Goal: Information Seeking & Learning: Learn about a topic

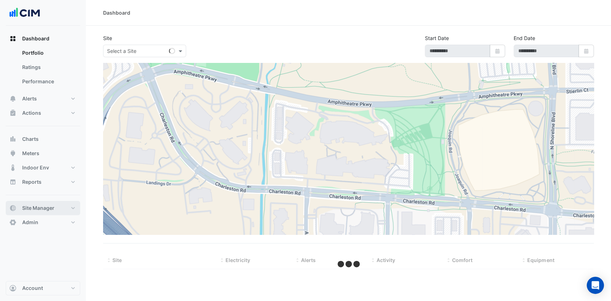
click at [68, 211] on button "Site Manager" at bounding box center [43, 208] width 74 height 14
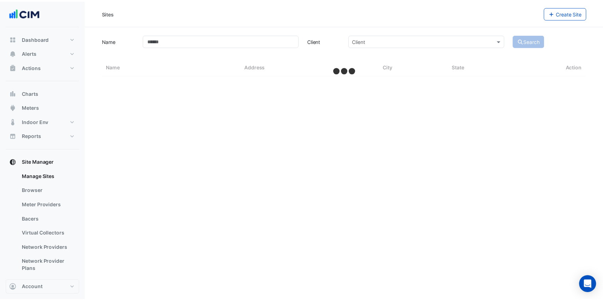
scroll to position [48, 0]
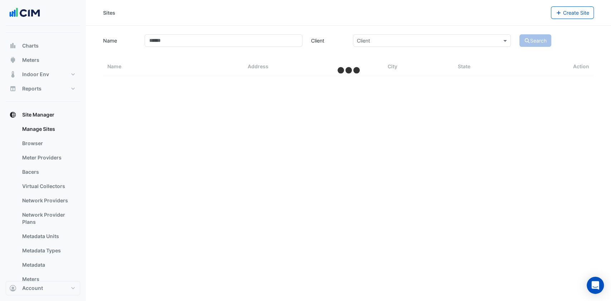
click at [43, 169] on link "Bacers" at bounding box center [48, 172] width 64 height 14
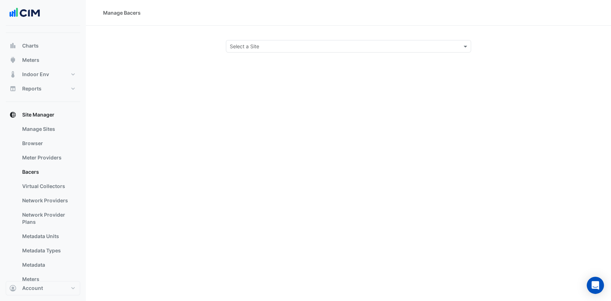
click at [254, 50] on div "Select a Site" at bounding box center [348, 46] width 245 height 13
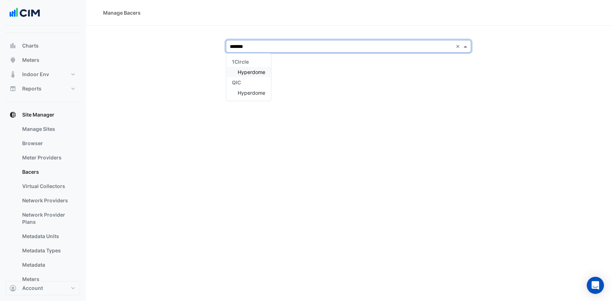
type input "********"
click at [246, 70] on span "Hyperdome" at bounding box center [252, 72] width 28 height 6
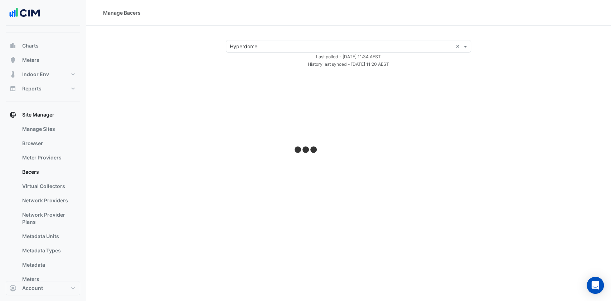
select select "***"
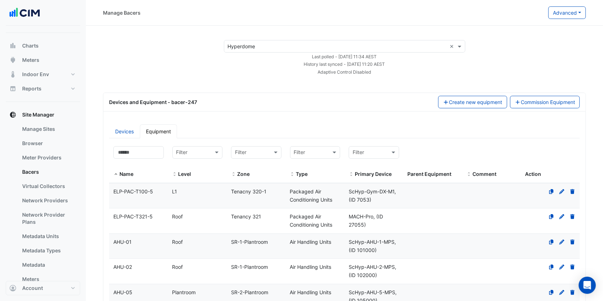
click at [128, 131] on link "Devices" at bounding box center [124, 132] width 31 height 14
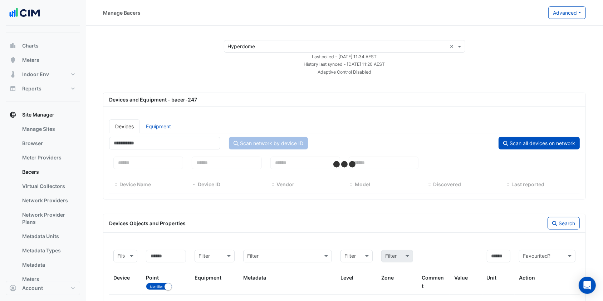
click at [536, 144] on button "Scan all devices on network" at bounding box center [539, 143] width 81 height 13
select select "***"
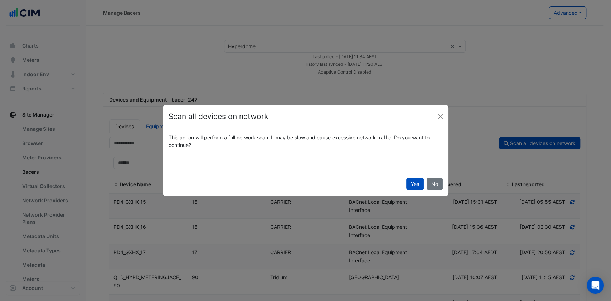
click at [420, 181] on button "Yes" at bounding box center [415, 184] width 18 height 13
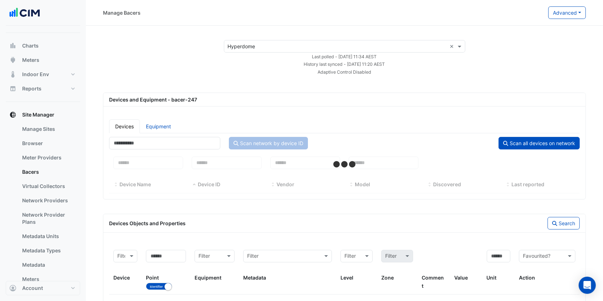
select select "***"
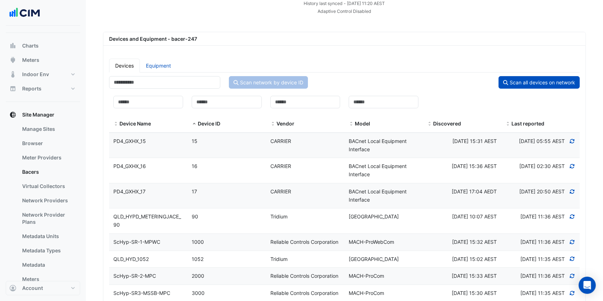
scroll to position [95, 0]
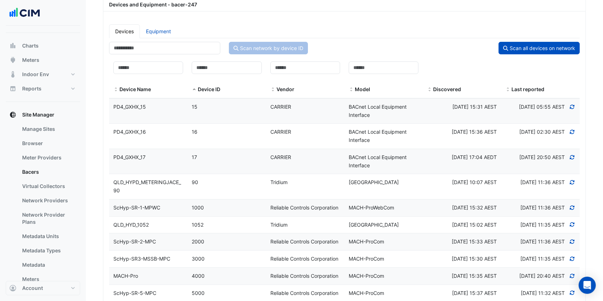
click at [375, 187] on datatable-body-cell "Model Niagara4 Station" at bounding box center [384, 186] width 78 height 25
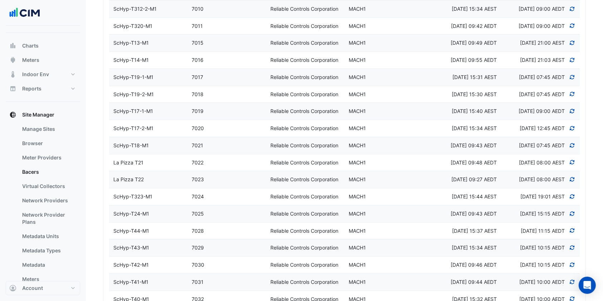
select select "***"
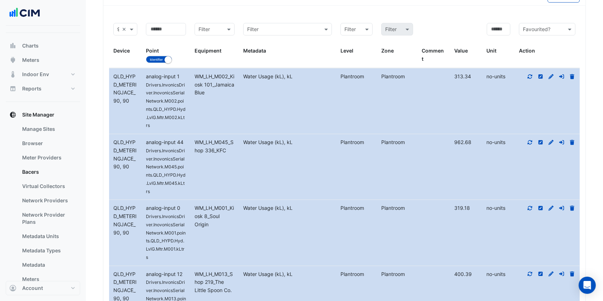
drag, startPoint x: 380, startPoint y: 213, endPoint x: 379, endPoint y: 218, distance: 4.4
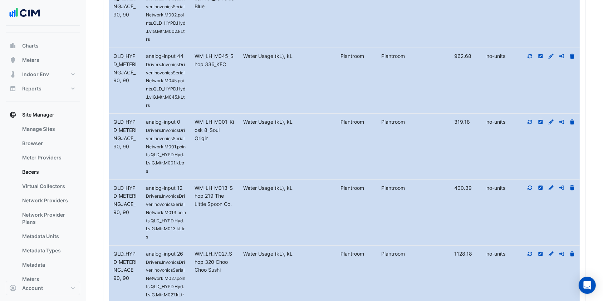
scroll to position [2099, 0]
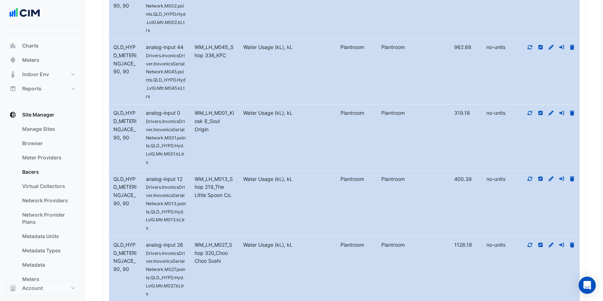
drag, startPoint x: 379, startPoint y: 218, endPoint x: 590, endPoint y: 120, distance: 232.3
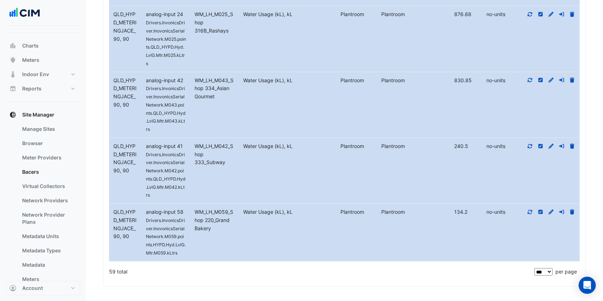
scroll to position [6450, 0]
click at [544, 269] on select "** ** ** ***" at bounding box center [544, 271] width 18 height 7
click at [535, 268] on select "** ** ** ***" at bounding box center [544, 271] width 18 height 7
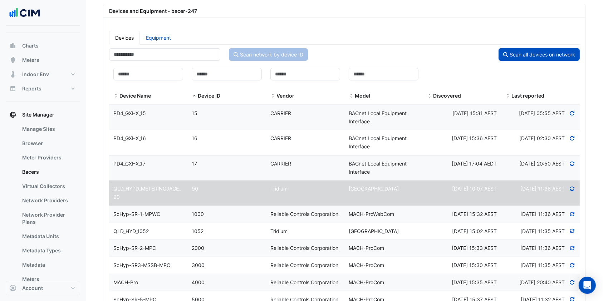
scroll to position [0, 0]
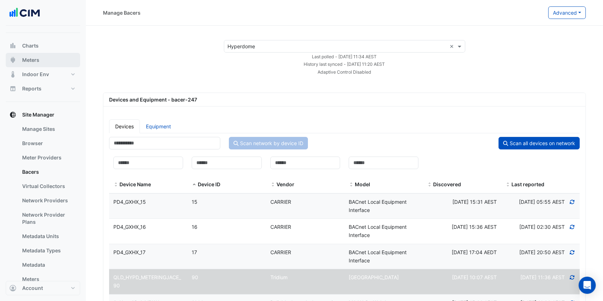
click at [50, 64] on button "Meters" at bounding box center [43, 60] width 74 height 14
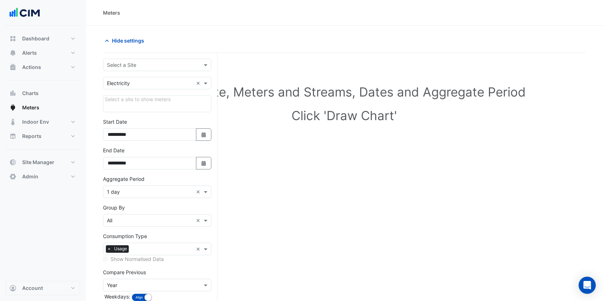
click at [134, 64] on input "text" at bounding box center [150, 66] width 86 height 8
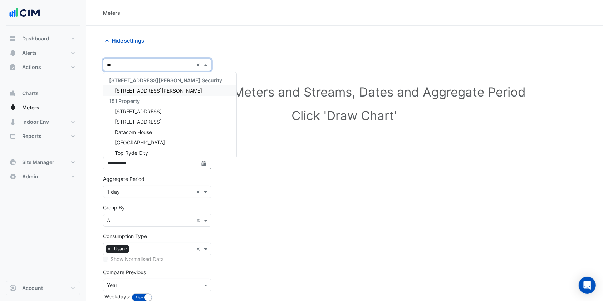
type input "***"
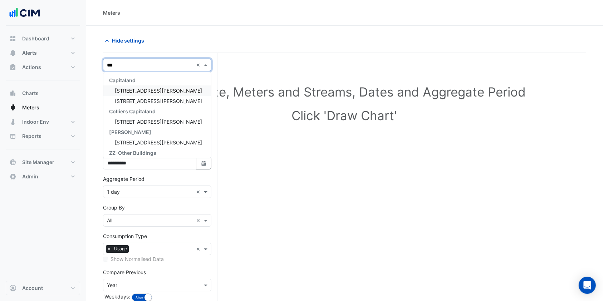
click at [136, 88] on span "100 Arthur Street" at bounding box center [158, 91] width 87 height 6
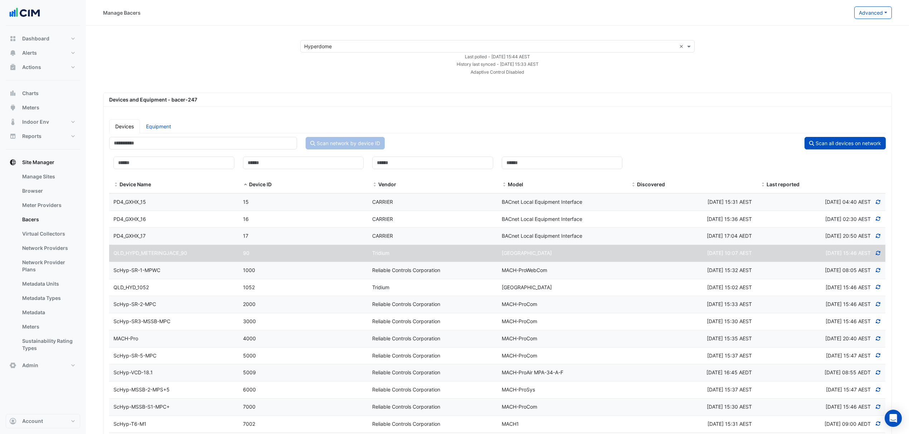
select select "***"
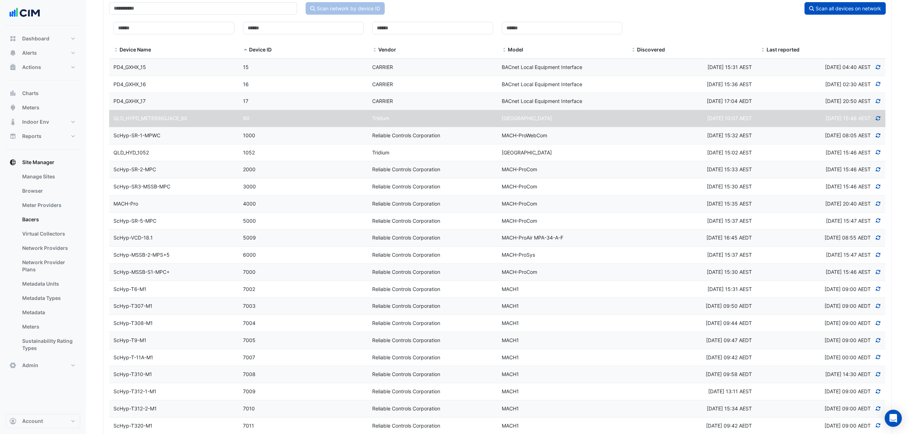
scroll to position [101, 0]
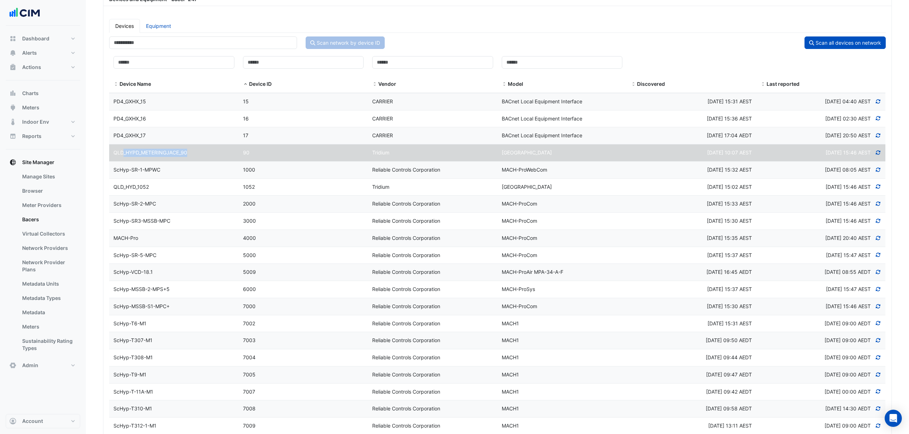
drag, startPoint x: 191, startPoint y: 158, endPoint x: 415, endPoint y: 174, distance: 224.9
click at [125, 153] on div "QLD_HYPD_METERINGJACE_90" at bounding box center [174, 153] width 130 height 8
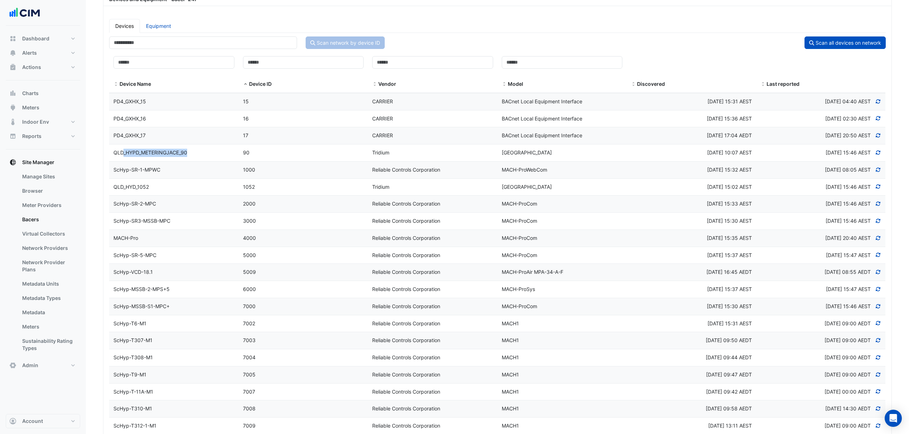
drag, startPoint x: 877, startPoint y: 154, endPoint x: 173, endPoint y: 151, distance: 703.5
click at [122, 150] on div "Device Name QLD_HYPD_METERINGJACE_90 Device ID 90 Vendor Tridium Model Niagara4…" at bounding box center [497, 153] width 776 height 17
click at [880, 155] on icon at bounding box center [878, 152] width 6 height 5
click at [878, 154] on icon at bounding box center [877, 153] width 5 height 6
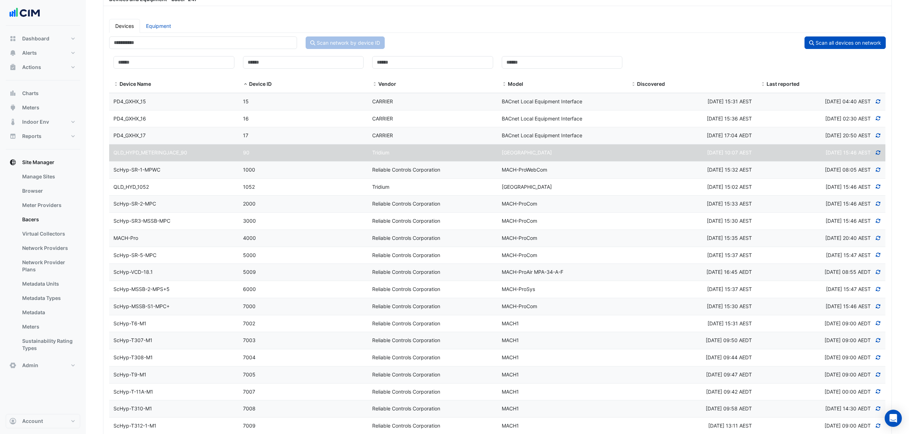
select select "***"
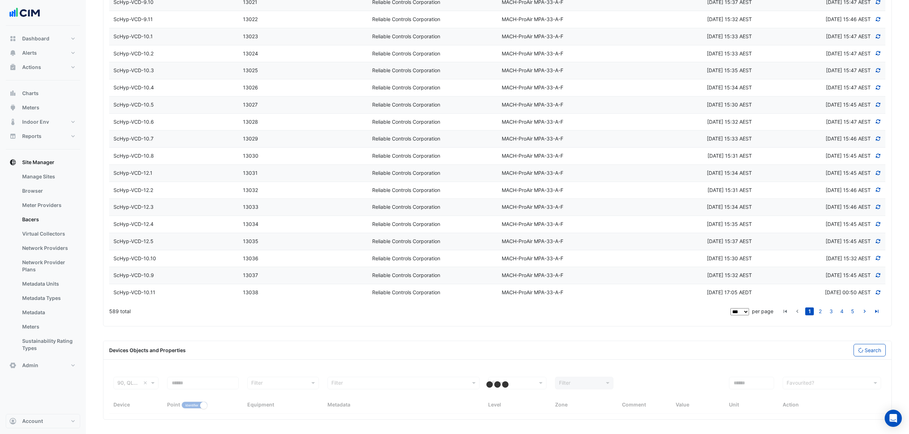
scroll to position [1615, 0]
select select "***"
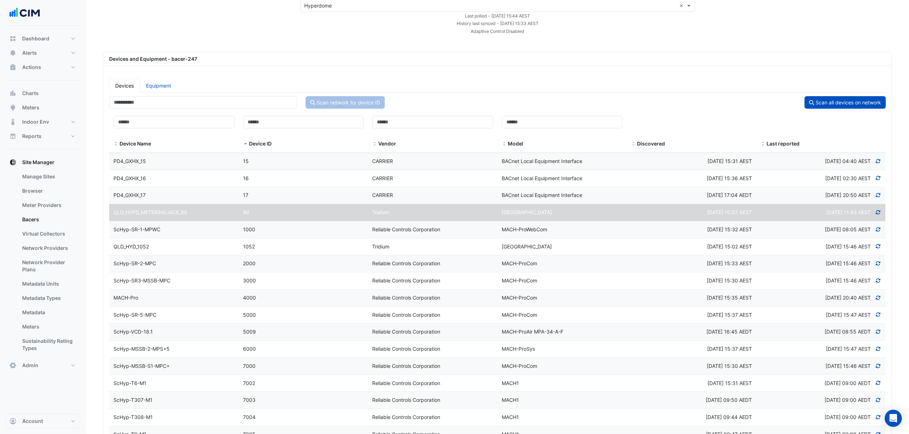
scroll to position [0, 0]
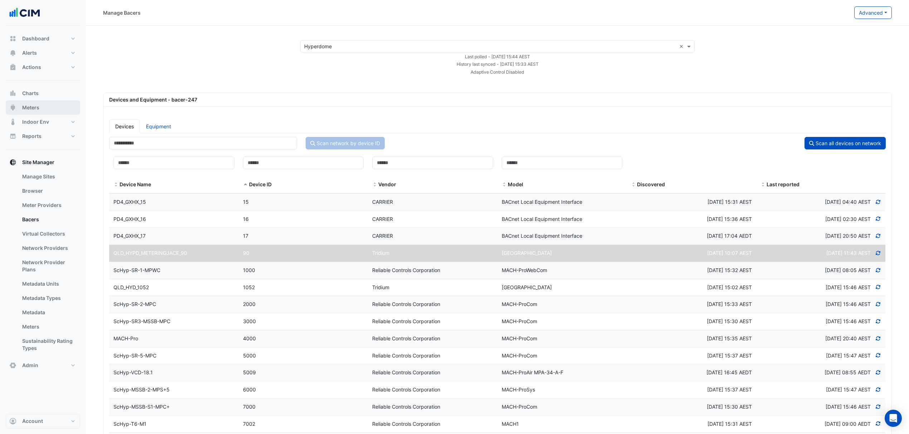
click at [33, 106] on span "Meters" at bounding box center [30, 107] width 17 height 7
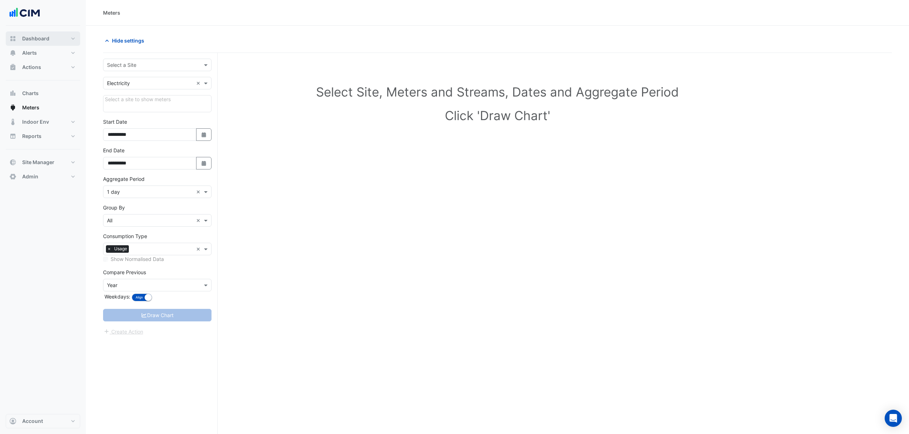
click at [61, 42] on button "Dashboard" at bounding box center [43, 38] width 74 height 14
select select "***"
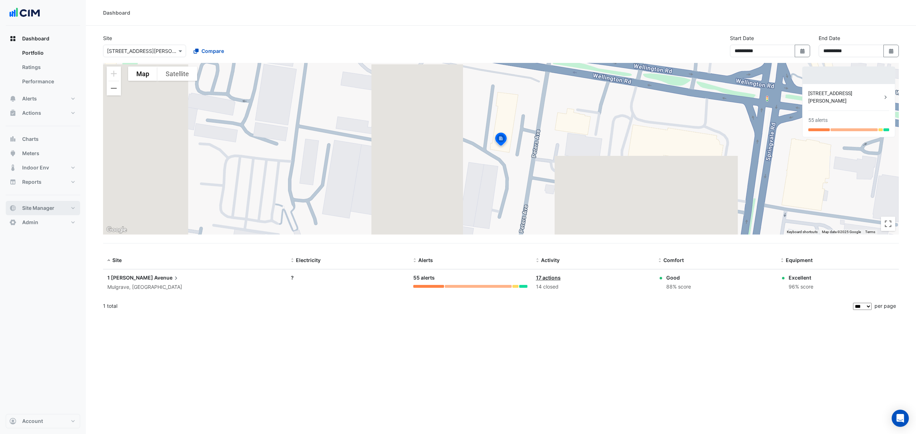
click at [59, 205] on button "Site Manager" at bounding box center [43, 208] width 74 height 14
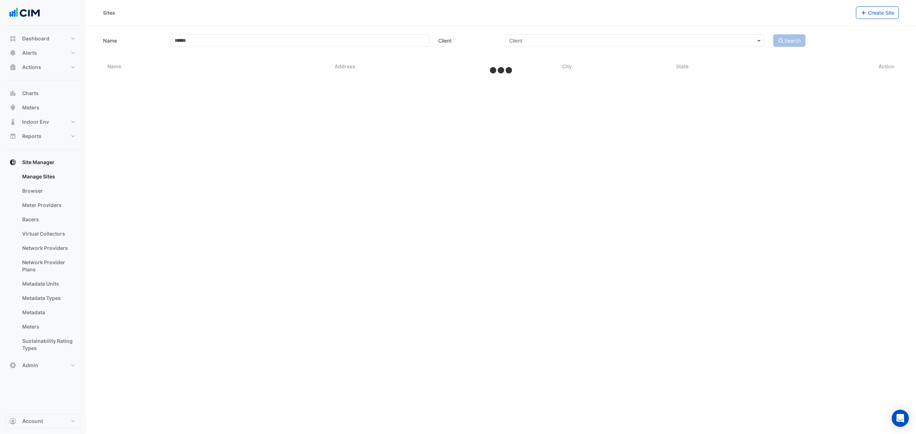
click at [16, 220] on link "Bacers" at bounding box center [48, 220] width 64 height 14
click at [373, 48] on input "text" at bounding box center [494, 47] width 376 height 8
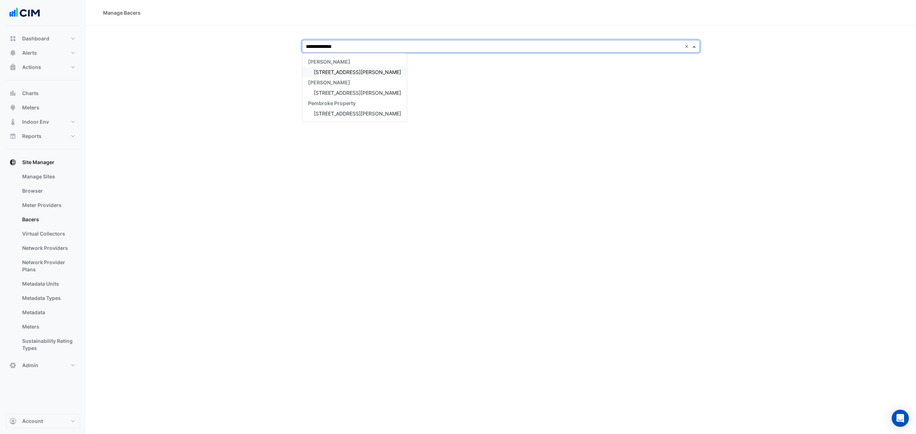
type input "**********"
click at [334, 74] on span "20 Martin Place" at bounding box center [357, 72] width 87 height 6
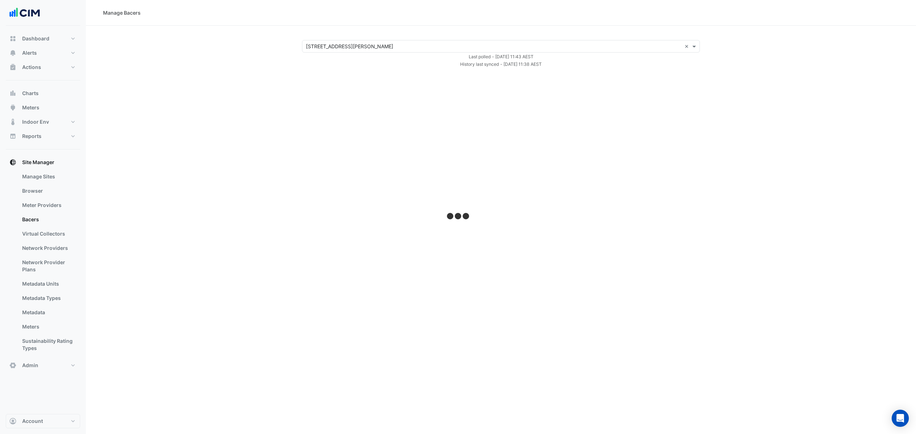
select select "***"
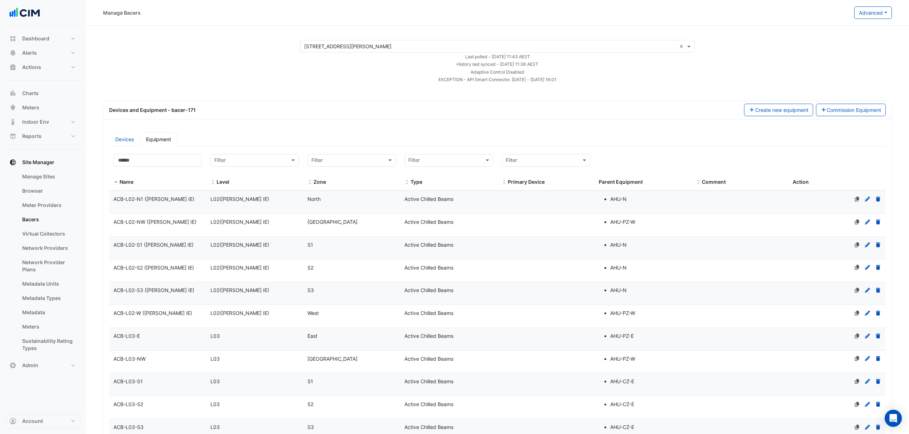
click at [881, 10] on button "Advanced" at bounding box center [873, 12] width 38 height 13
click at [841, 40] on span "View scan history" at bounding box center [833, 38] width 41 height 6
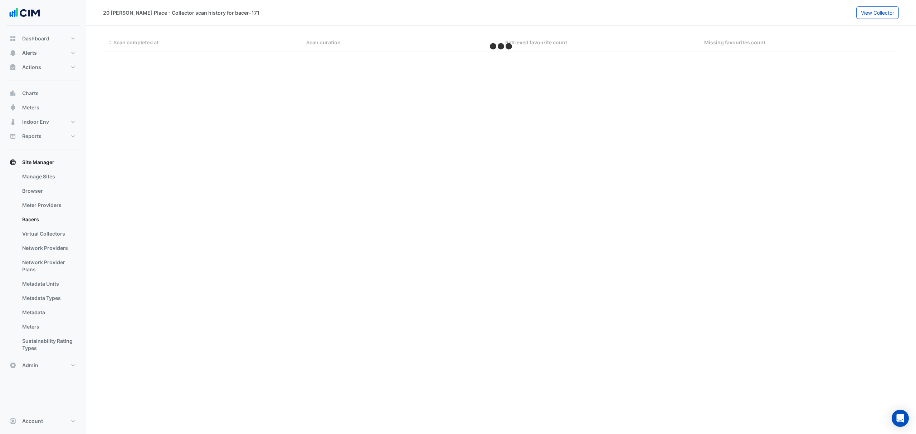
select select "***"
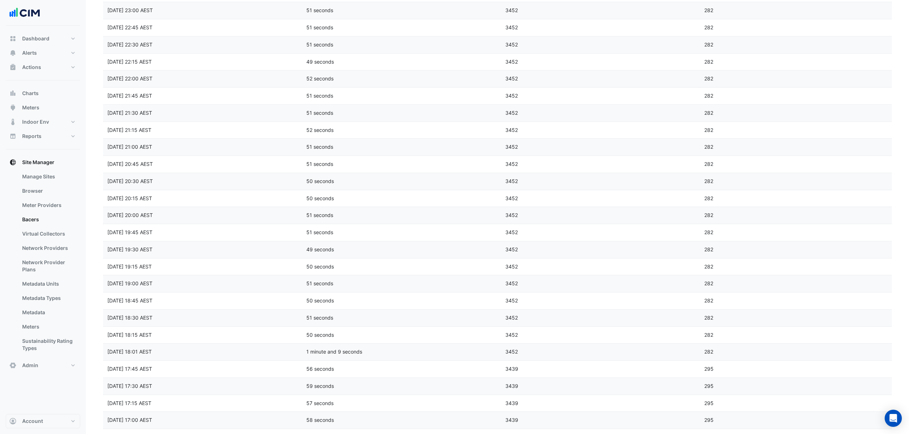
scroll to position [906, 0]
drag, startPoint x: 706, startPoint y: 94, endPoint x: 672, endPoint y: 123, distance: 44.4
click at [672, 119] on datatable-body-cell "Retrieved favourite count 3452" at bounding box center [600, 110] width 199 height 17
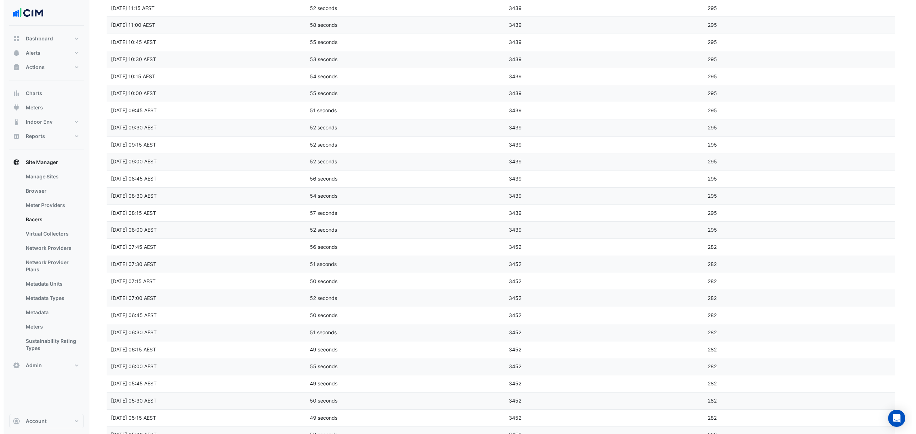
scroll to position [0, 0]
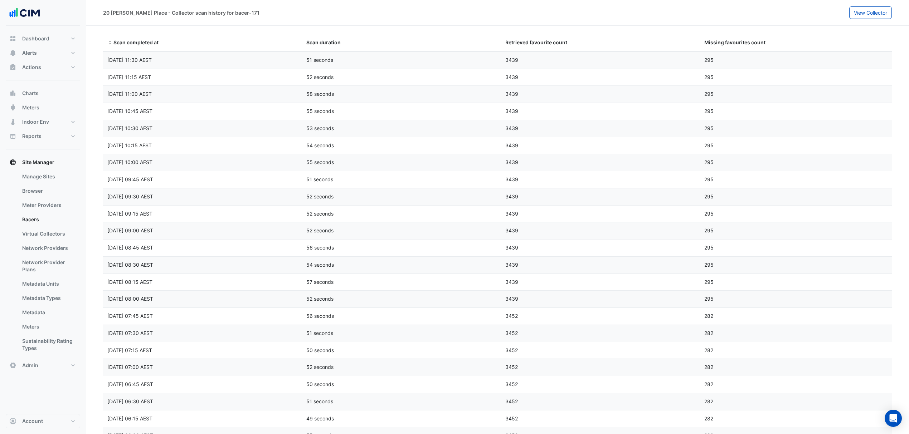
click at [48, 230] on link "Virtual Collectors" at bounding box center [48, 234] width 64 height 14
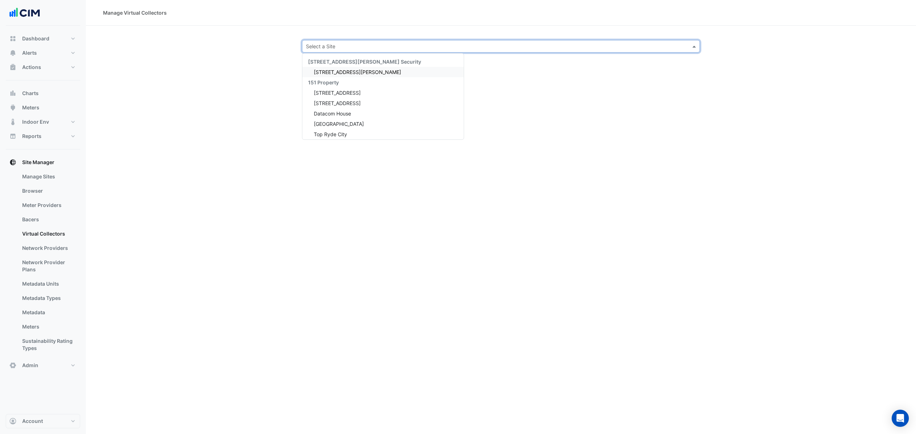
click at [362, 49] on input "text" at bounding box center [494, 47] width 376 height 8
type input "*******"
click at [354, 67] on div "20 Martin Place" at bounding box center [354, 72] width 104 height 10
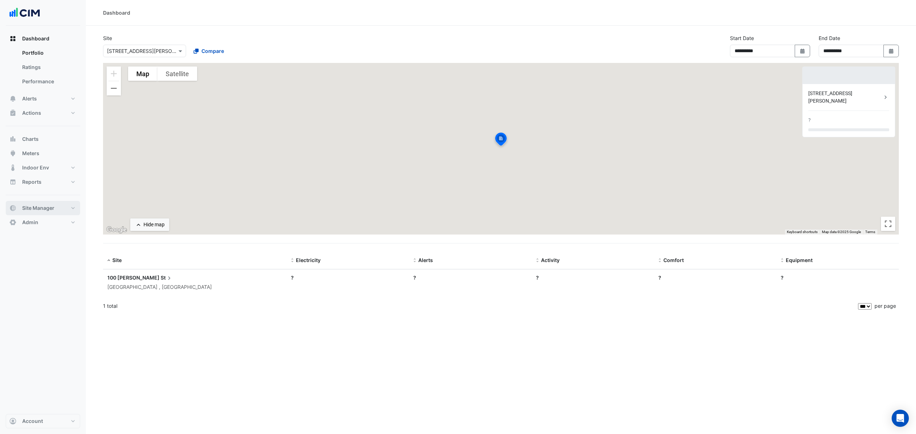
click at [63, 210] on button "Site Manager" at bounding box center [43, 208] width 74 height 14
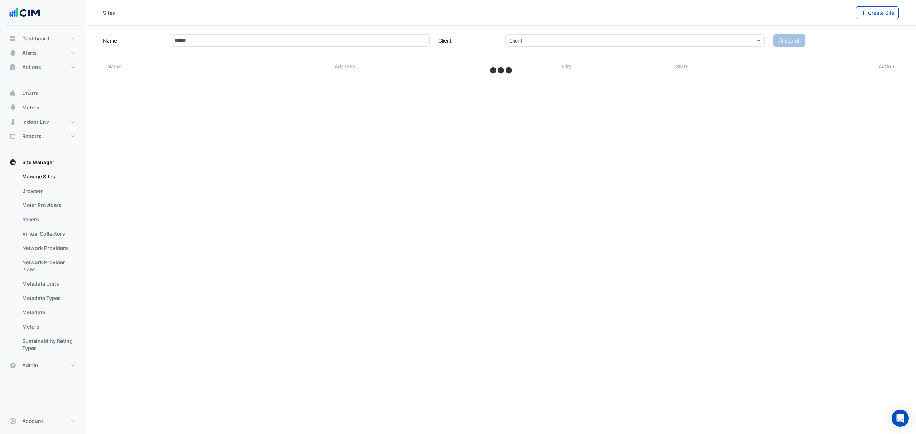
select select "***"
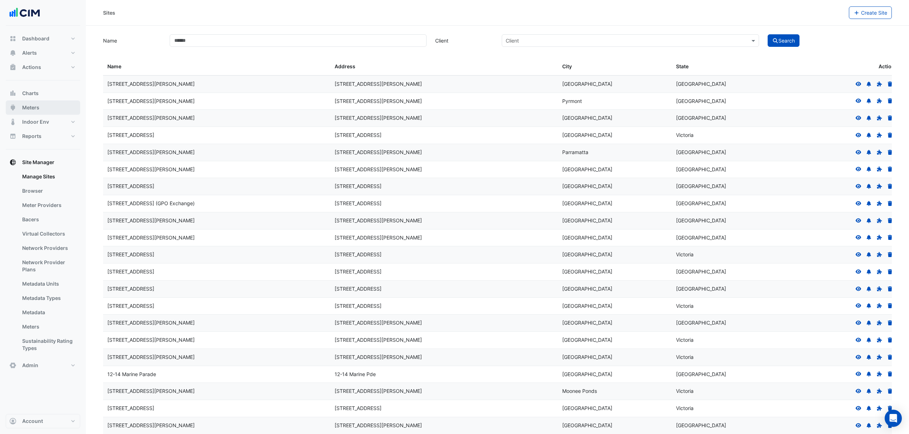
click at [38, 108] on span "Meters" at bounding box center [30, 107] width 17 height 7
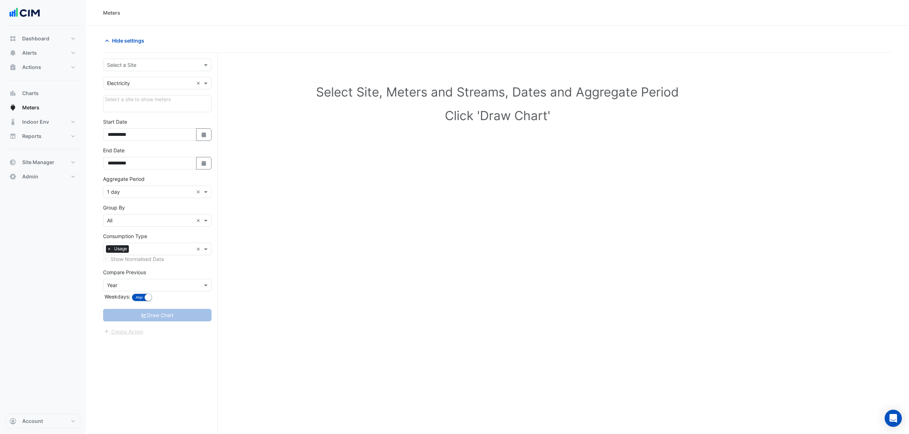
click at [160, 63] on input "text" at bounding box center [150, 66] width 86 height 8
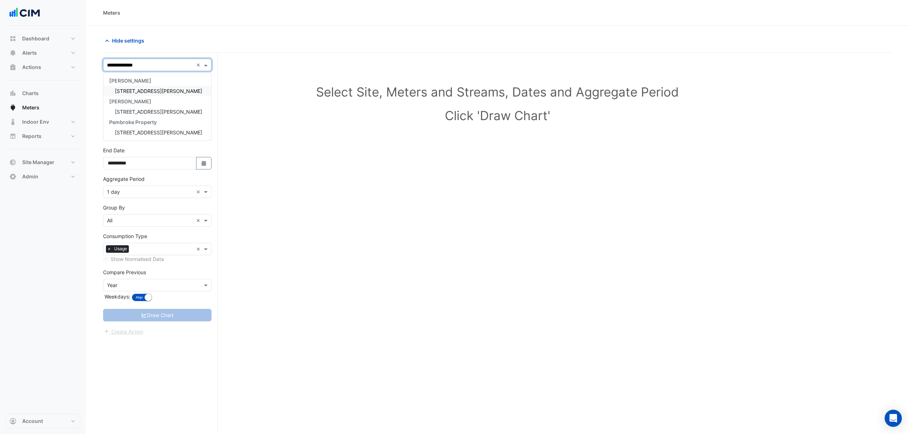
type input "**********"
click at [152, 89] on span "20 Martin Place" at bounding box center [158, 91] width 87 height 6
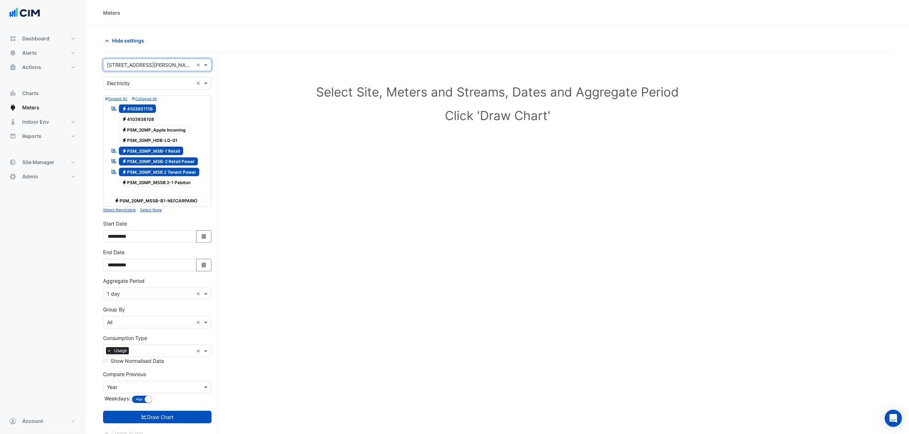
click at [195, 62] on div at bounding box center [157, 65] width 108 height 8
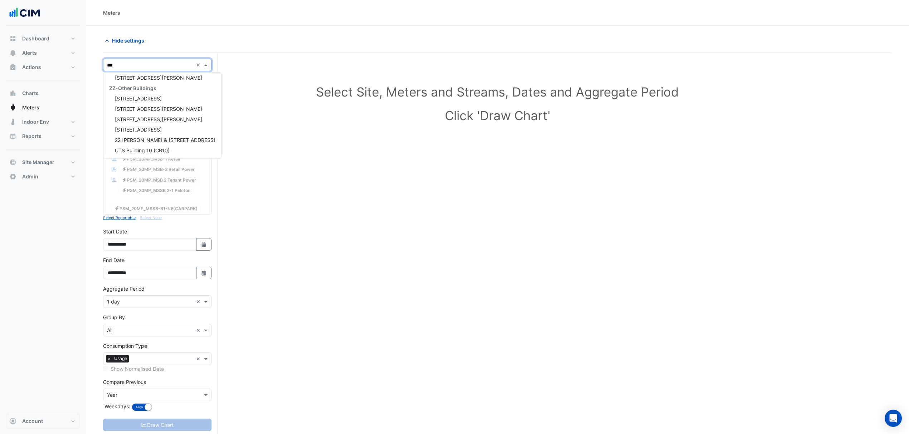
scroll to position [13, 0]
type input "*****"
click at [139, 93] on span "100 Arthur Street" at bounding box center [158, 91] width 87 height 6
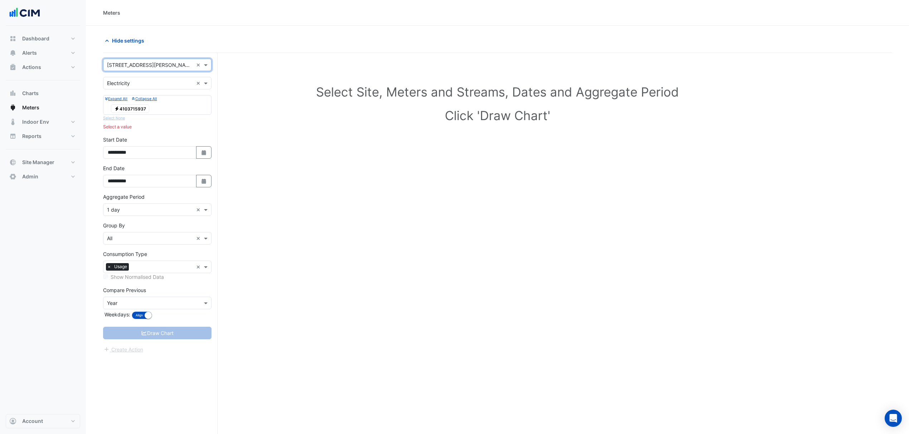
click at [130, 113] on span "Electricity 4103715937" at bounding box center [130, 108] width 38 height 9
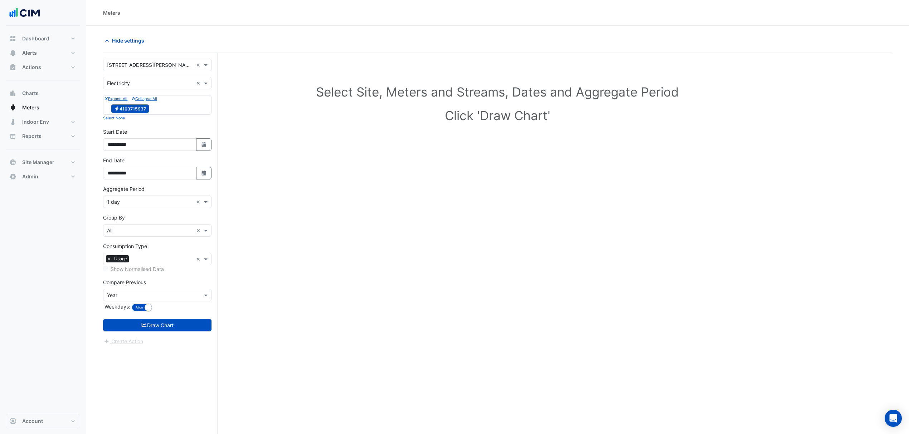
click at [148, 323] on button "Draw Chart" at bounding box center [157, 325] width 108 height 13
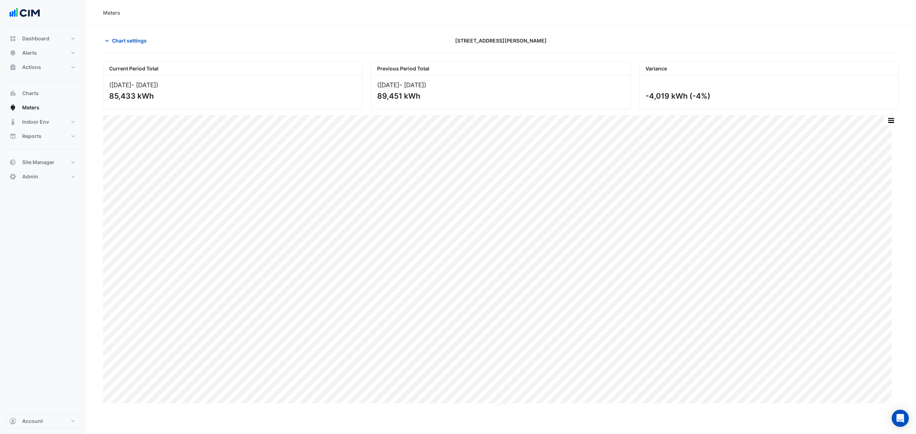
click at [119, 41] on span "Chart settings" at bounding box center [129, 41] width 35 height 8
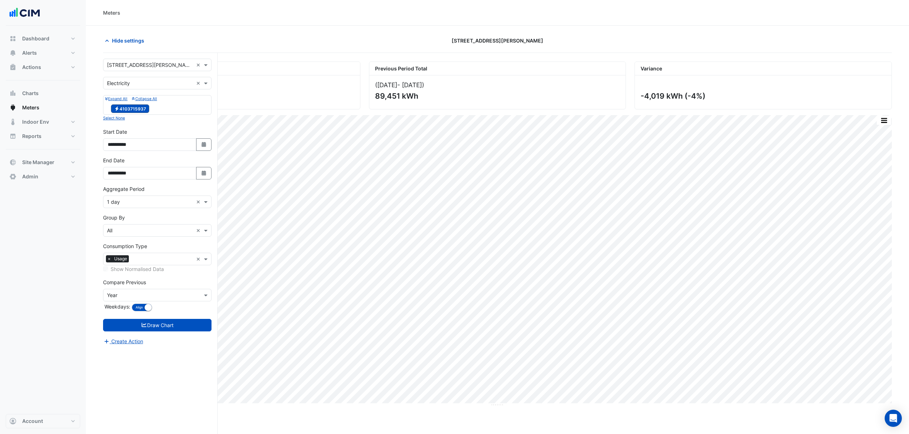
click at [132, 295] on input "text" at bounding box center [150, 296] width 86 height 8
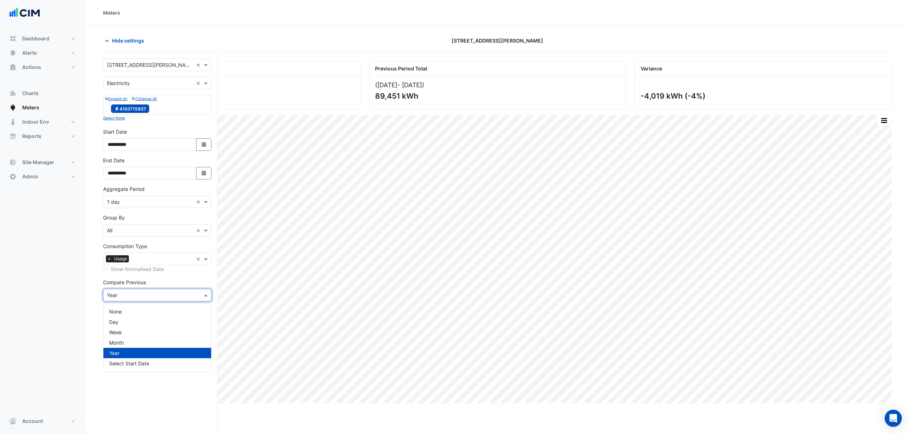
click at [145, 226] on div "Group By × All ×" at bounding box center [157, 230] width 108 height 13
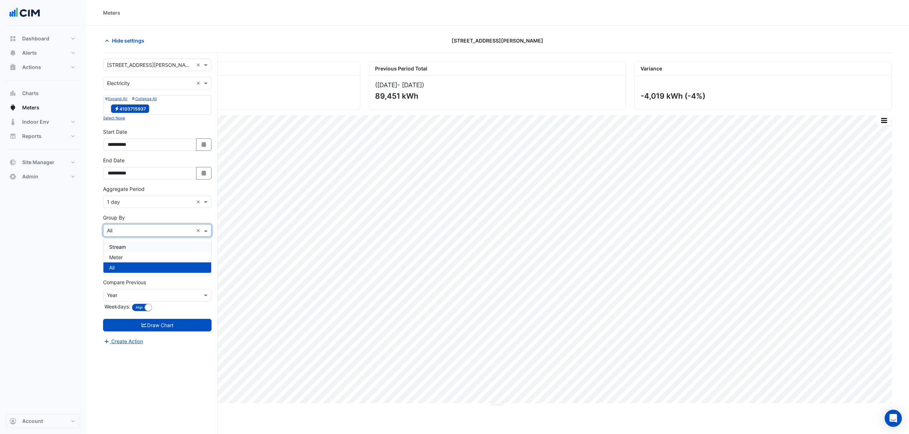
click at [136, 214] on form "**********" at bounding box center [157, 202] width 108 height 287
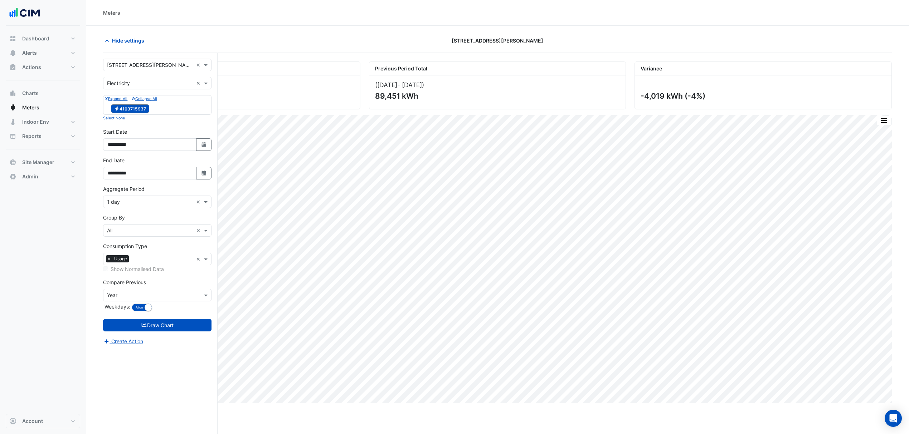
click at [140, 203] on input "text" at bounding box center [150, 203] width 86 height 8
click at [123, 249] on span "1 hour" at bounding box center [116, 250] width 14 height 6
click at [139, 322] on button "Draw Chart" at bounding box center [157, 325] width 108 height 13
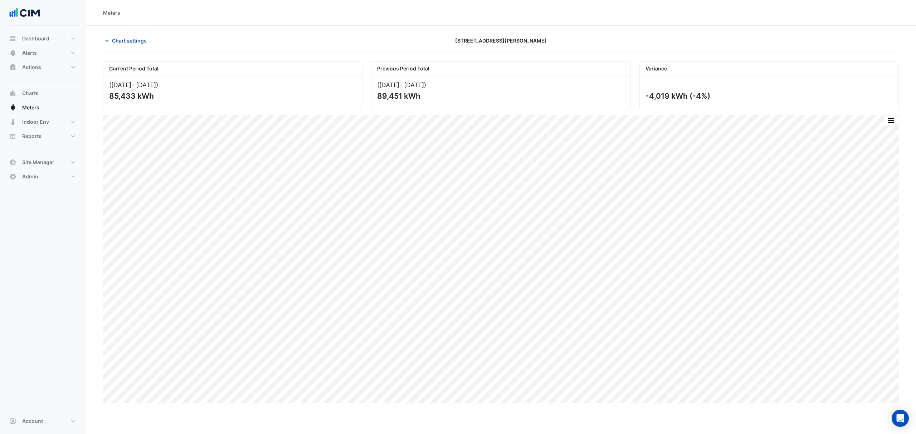
click at [141, 38] on span "Chart settings" at bounding box center [129, 41] width 35 height 8
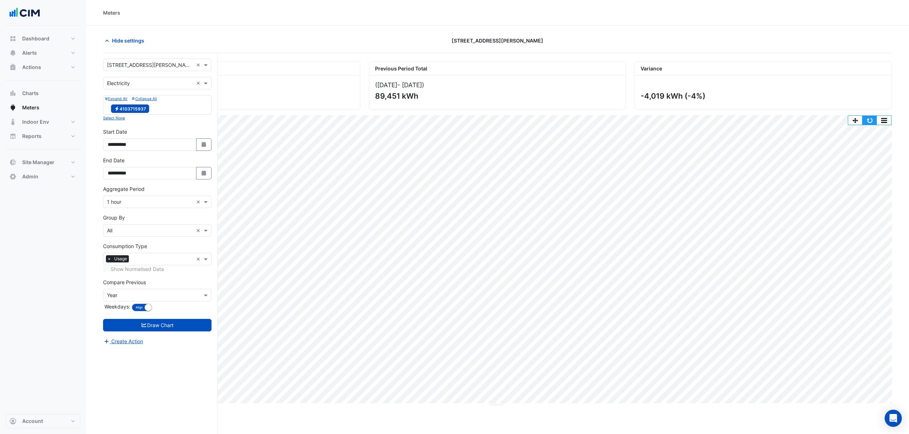
click at [869, 124] on button "button" at bounding box center [869, 120] width 14 height 9
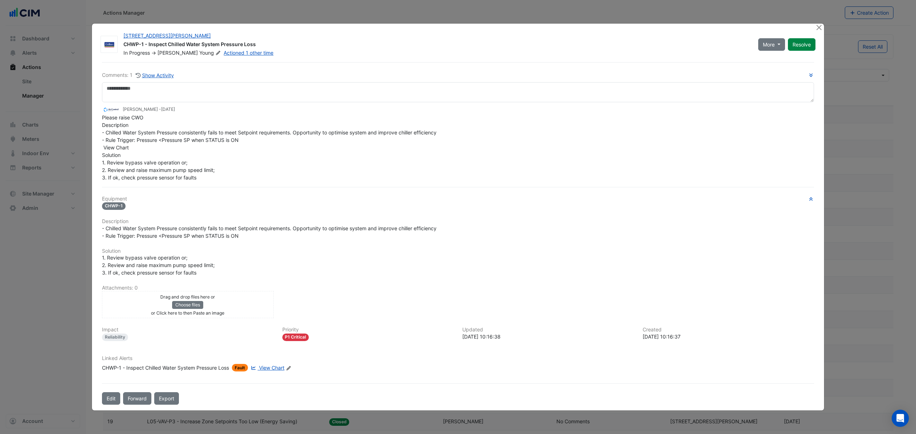
select select "***"
click at [273, 179] on div "Please raise CWO Description - Chilled Water System Pressure consistently fails…" at bounding box center [458, 148] width 712 height 68
click at [279, 368] on span "View Chart" at bounding box center [271, 368] width 25 height 6
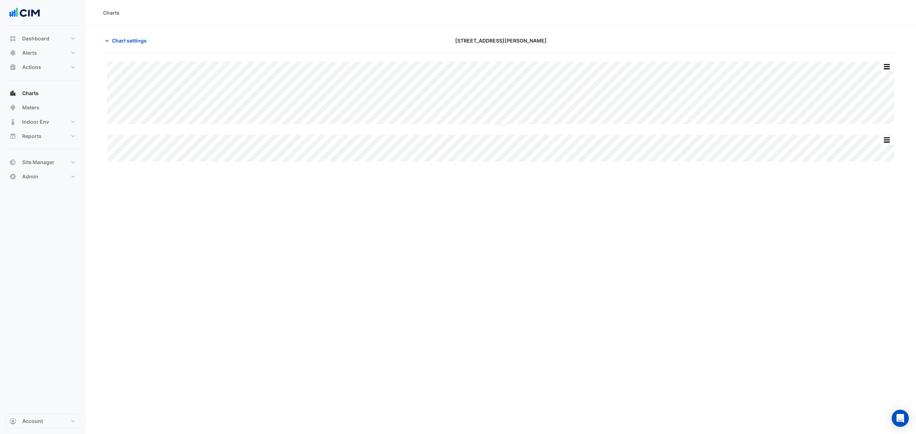
type input "**********"
click at [872, 69] on button "button" at bounding box center [872, 66] width 14 height 9
click at [137, 45] on button "Chart settings" at bounding box center [127, 40] width 48 height 13
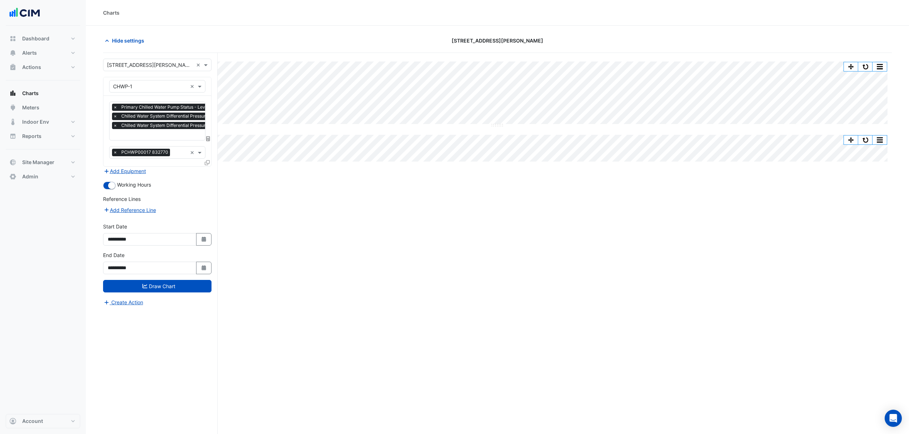
click at [128, 131] on div "× Primary Chilled Water Pump Status - Level 15, Plantroom × Chilled Water Syste…" at bounding box center [193, 117] width 162 height 27
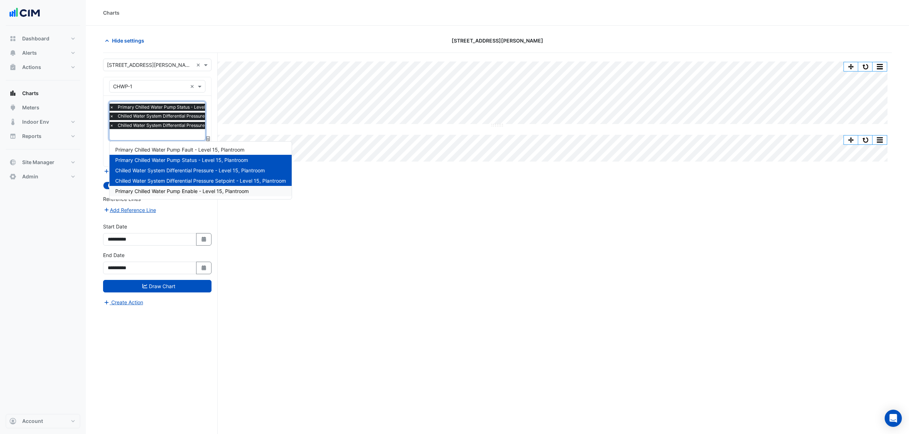
click at [314, 238] on div "Split All Split None Print Save as JPEG Save as PNG Pivot Data Table Export CSV…" at bounding box center [497, 257] width 789 height 409
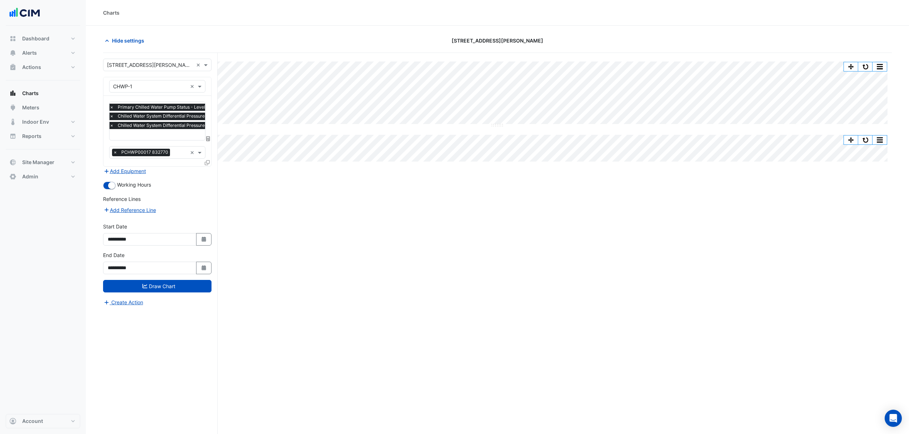
click at [206, 160] on fa-icon at bounding box center [207, 163] width 5 height 6
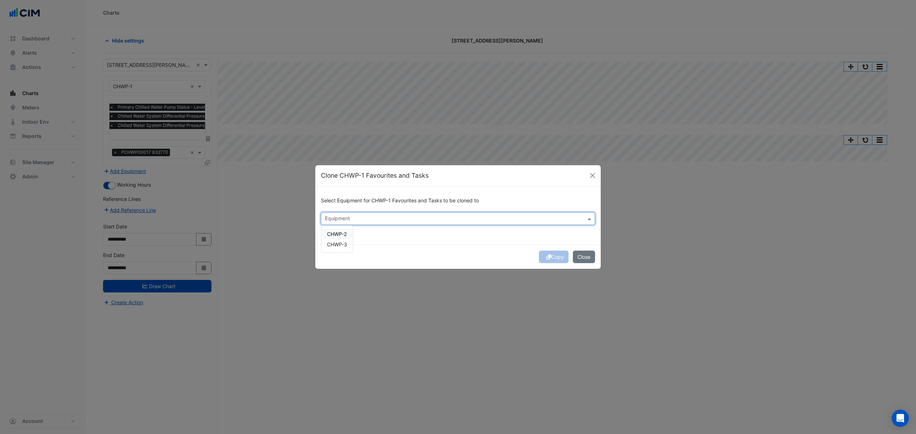
click at [345, 218] on input "text" at bounding box center [454, 220] width 258 height 8
click at [712, 271] on ngb-modal-window "Clone CHWP-1 Favourites and Tasks Select Equipment for CHWP-1 Favourites and Ta…" at bounding box center [458, 217] width 916 height 434
click at [411, 219] on input "text" at bounding box center [454, 220] width 258 height 8
click at [344, 237] on span "CHWP-2" at bounding box center [337, 234] width 20 height 6
click at [344, 241] on div "CHWP-3" at bounding box center [336, 244] width 31 height 10
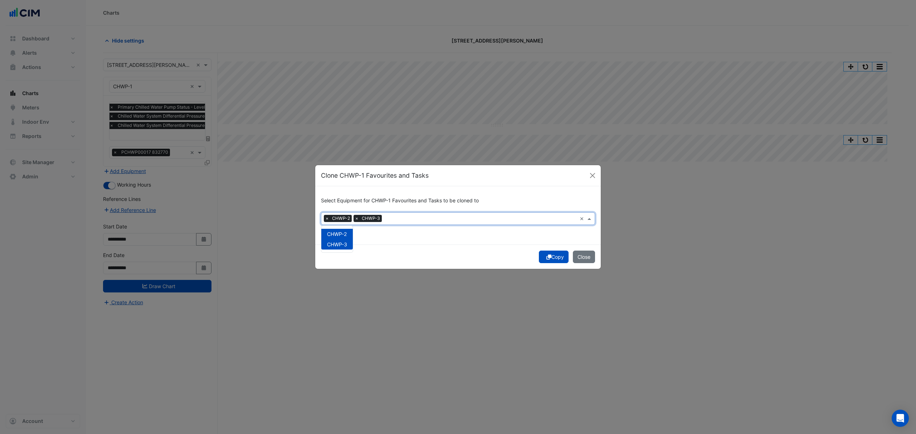
click at [547, 258] on icon "submit" at bounding box center [548, 257] width 5 height 5
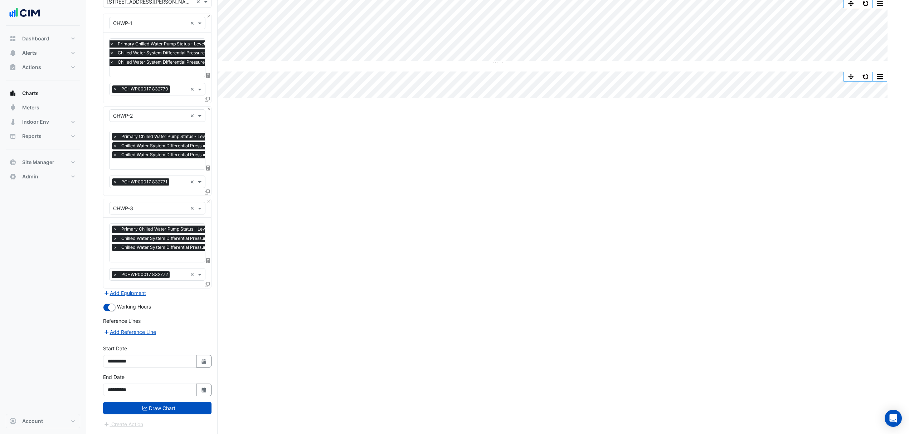
scroll to position [64, 0]
click at [149, 410] on button "Draw Chart" at bounding box center [157, 408] width 108 height 13
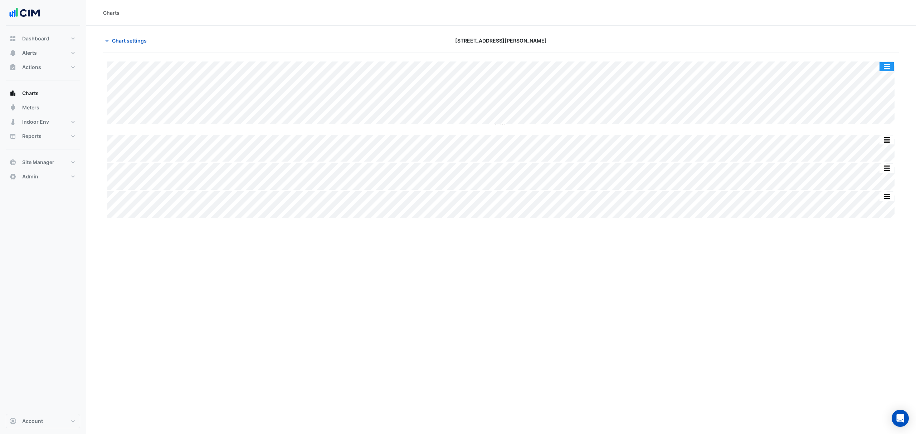
click at [888, 64] on button "button" at bounding box center [887, 66] width 14 height 9
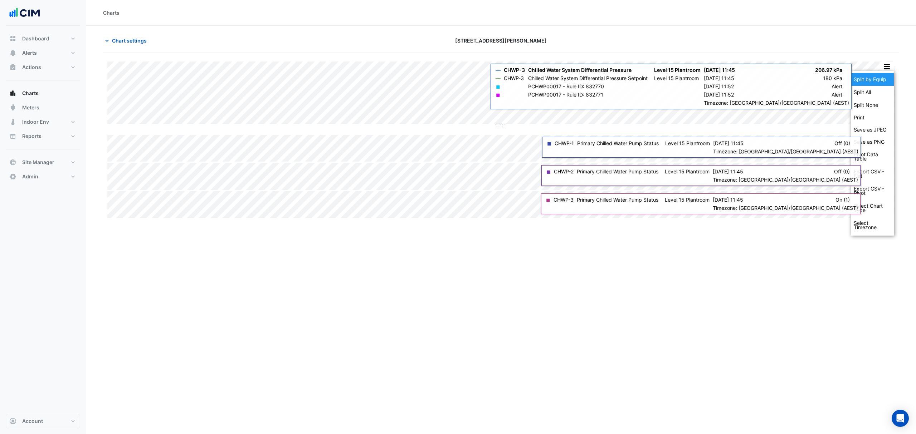
click at [863, 74] on div "Split by Equip" at bounding box center [872, 79] width 43 height 13
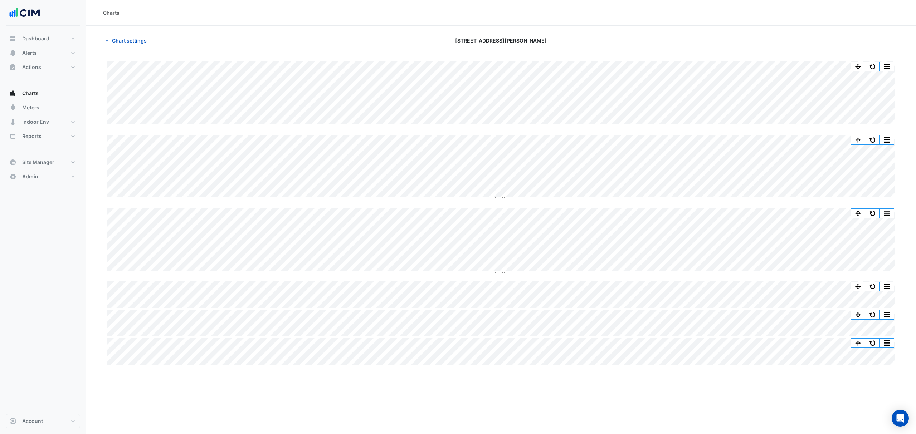
click at [141, 42] on span "Chart settings" at bounding box center [129, 41] width 35 height 8
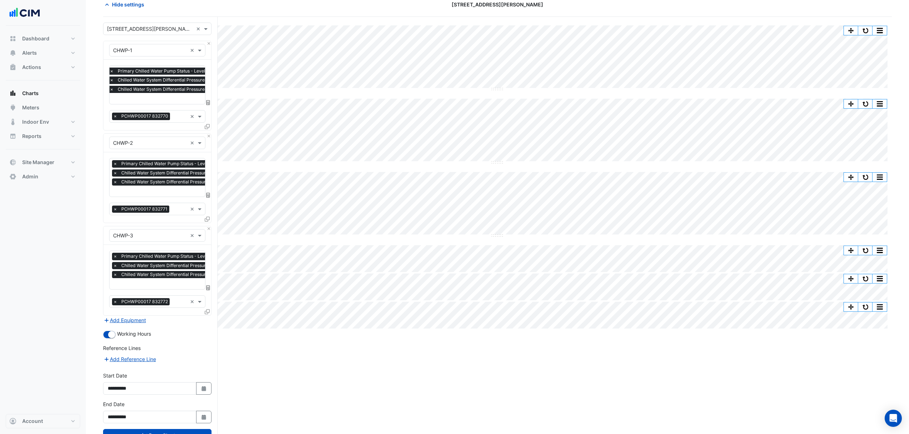
scroll to position [64, 0]
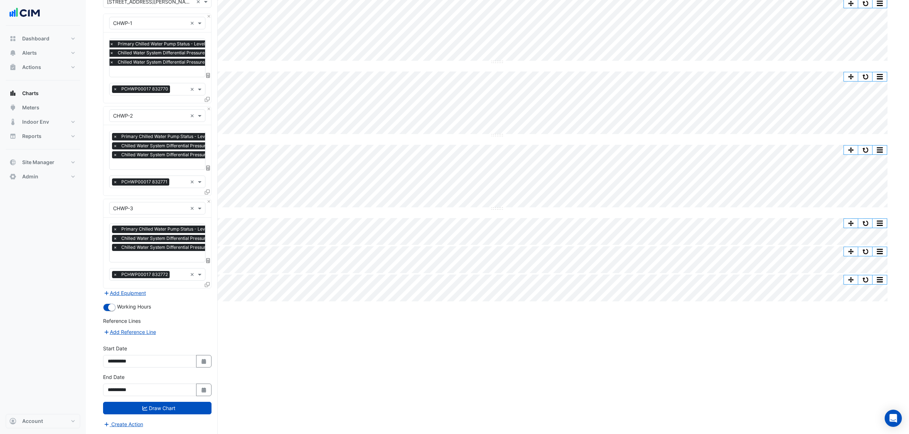
click at [125, 289] on button "Add Equipment" at bounding box center [124, 293] width 43 height 8
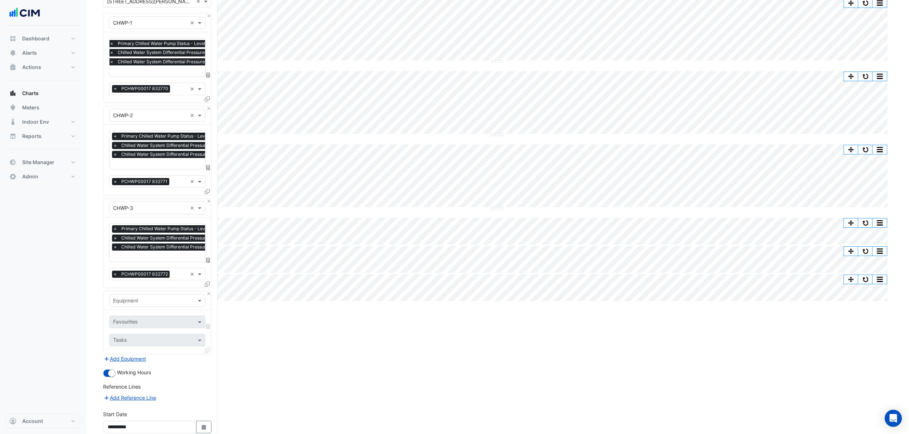
click at [125, 298] on input "text" at bounding box center [150, 301] width 74 height 8
type input "**"
click at [132, 316] on span "CHILLER-1" at bounding box center [127, 316] width 25 height 6
click at [132, 321] on input "text" at bounding box center [149, 323] width 72 height 8
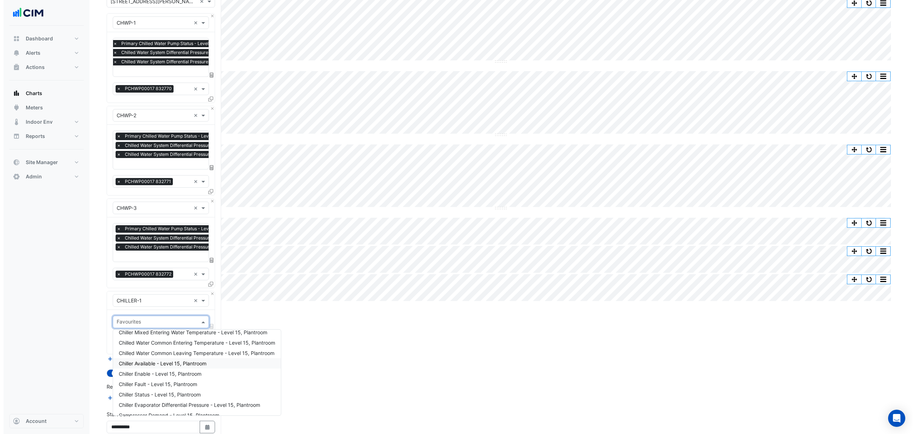
scroll to position [48, 0]
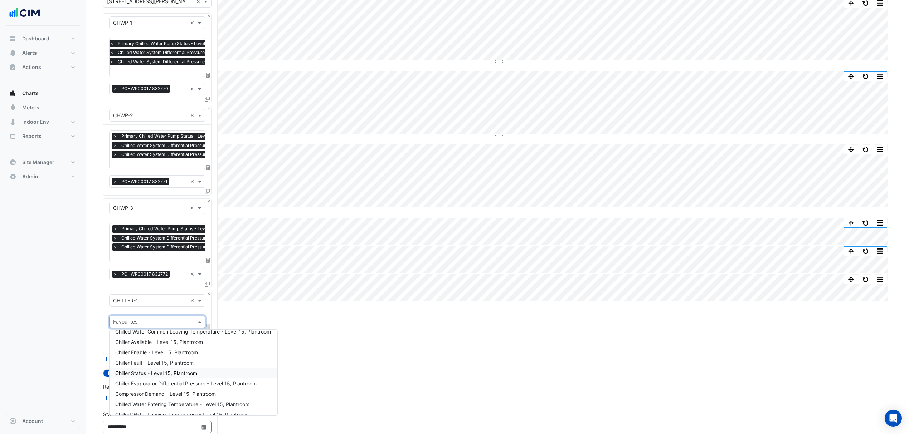
click at [149, 373] on span "Chiller Status - Level 15, Plantroom" at bounding box center [156, 373] width 82 height 6
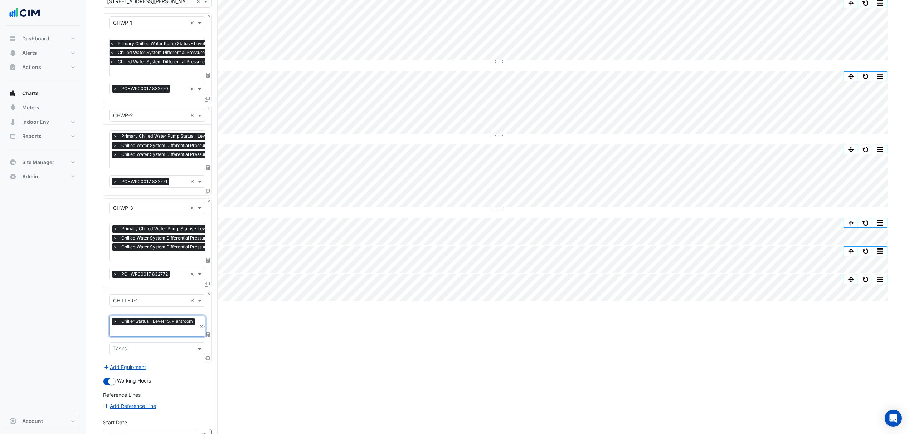
click at [206, 359] on icon at bounding box center [207, 359] width 5 height 5
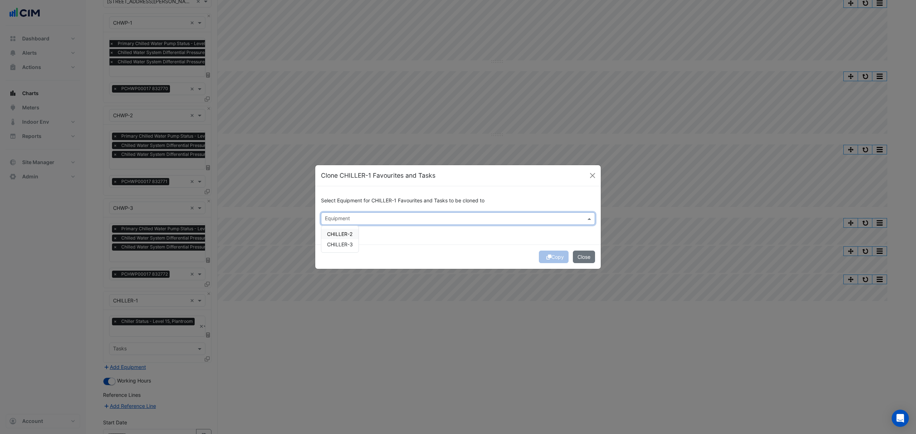
click at [334, 221] on input "text" at bounding box center [454, 220] width 258 height 8
click at [335, 233] on span "CHILLER-2" at bounding box center [339, 234] width 25 height 6
click at [338, 242] on div "CHILLER-3" at bounding box center [339, 244] width 37 height 10
drag, startPoint x: 405, startPoint y: 246, endPoint x: 416, endPoint y: 250, distance: 12.2
click at [414, 249] on div "Copy Close" at bounding box center [458, 257] width 286 height 24
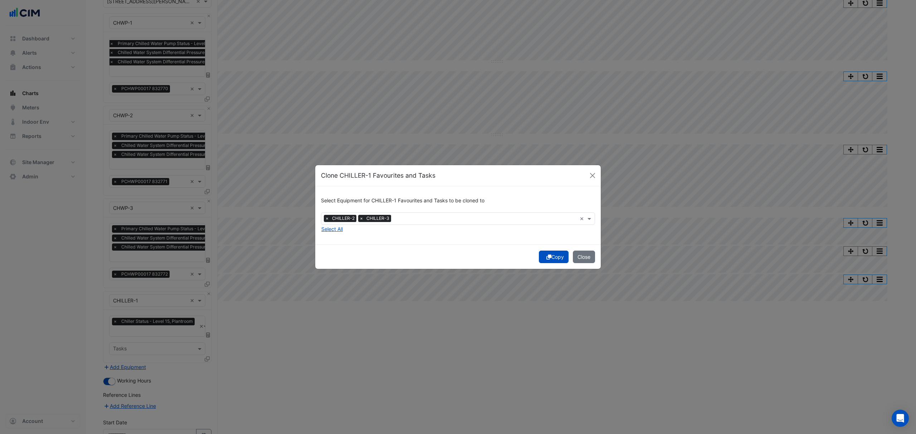
drag, startPoint x: 551, startPoint y: 255, endPoint x: 546, endPoint y: 258, distance: 6.0
click at [550, 257] on button "Copy" at bounding box center [554, 257] width 30 height 13
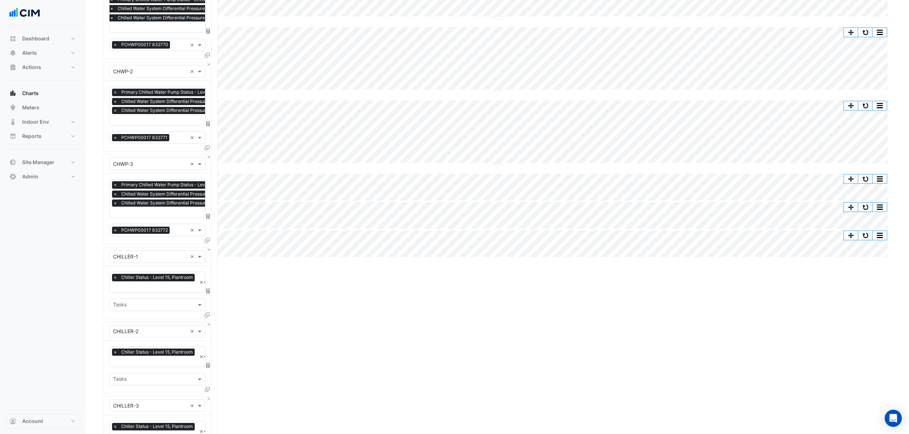
scroll to position [287, 0]
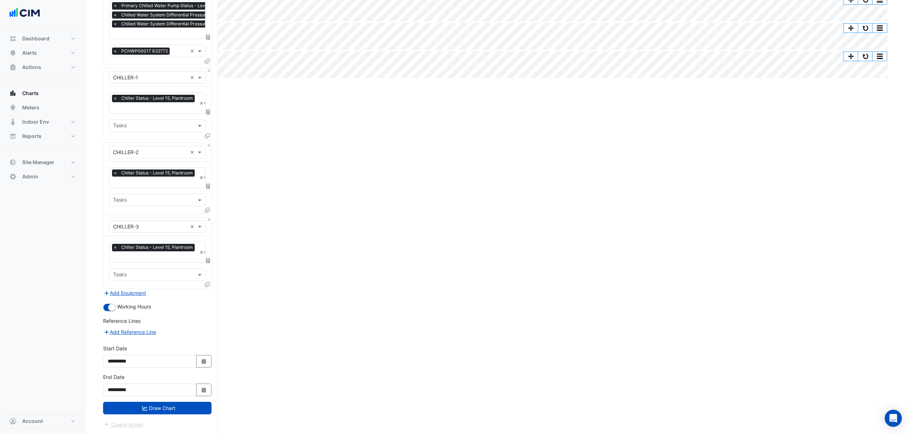
click at [165, 415] on form "Select a Site × [STREET_ADDRESS][PERSON_NAME] × Equipment × CHWP-1 × Favourites…" at bounding box center [157, 100] width 108 height 657
drag, startPoint x: 169, startPoint y: 412, endPoint x: 196, endPoint y: 410, distance: 27.3
click at [169, 413] on button "Draw Chart" at bounding box center [157, 408] width 108 height 13
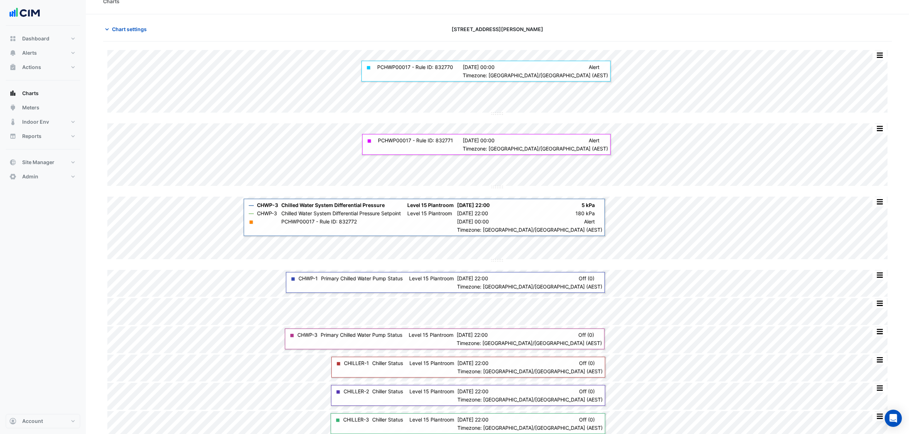
scroll to position [17, 0]
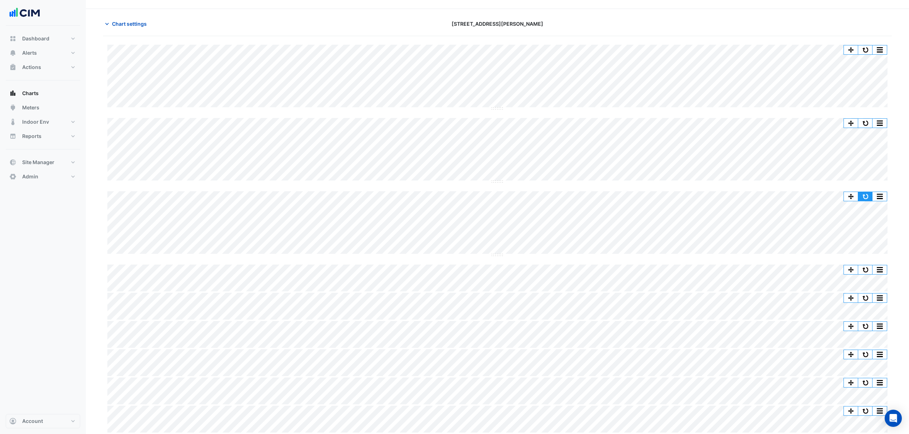
click at [868, 193] on button "button" at bounding box center [865, 196] width 14 height 9
click at [135, 16] on section "Chart settings [STREET_ADDRESS][PERSON_NAME] Split by Unit Split All Split None…" at bounding box center [497, 221] width 823 height 425
click at [132, 20] on span "Chart settings" at bounding box center [129, 24] width 35 height 8
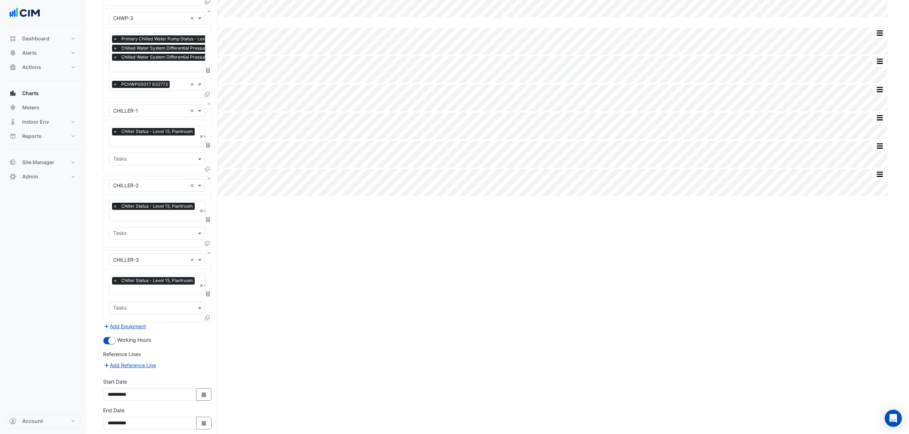
scroll to position [255, 0]
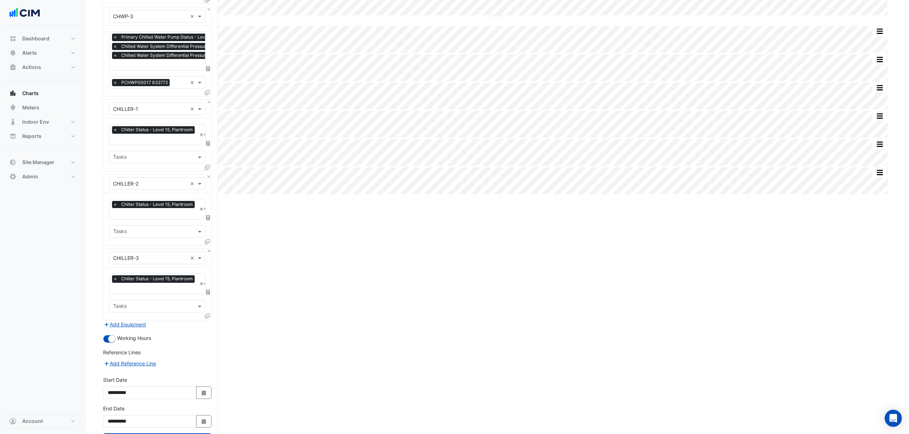
click at [202, 389] on button "Select Date" at bounding box center [204, 393] width 16 height 13
select select "*"
select select "****"
click at [115, 297] on span "Previous month" at bounding box center [114, 297] width 5 height 5
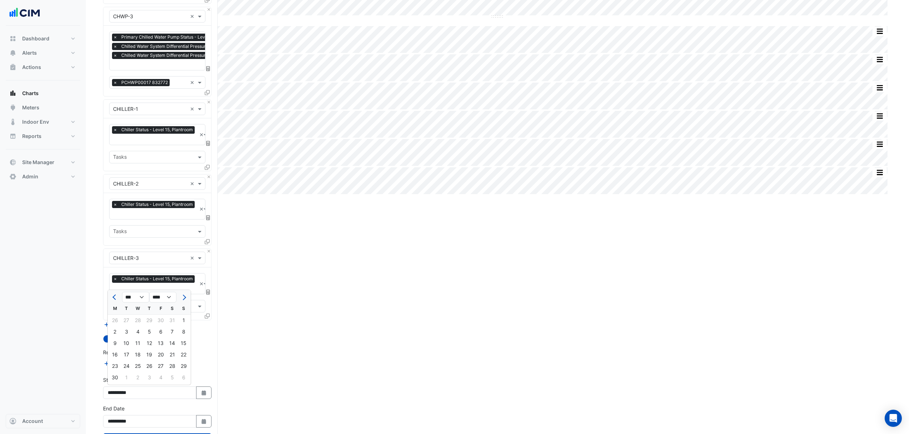
click at [115, 297] on span "Previous month" at bounding box center [114, 297] width 5 height 5
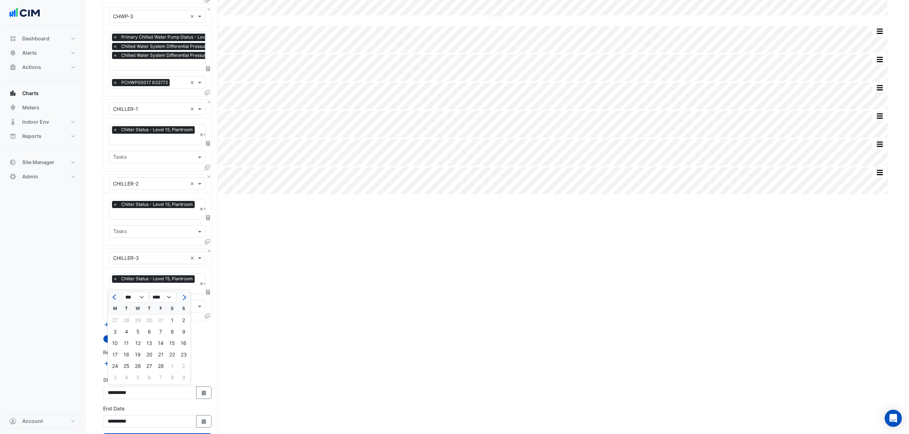
select select "*"
click at [139, 320] on div "1" at bounding box center [137, 320] width 11 height 11
type input "**********"
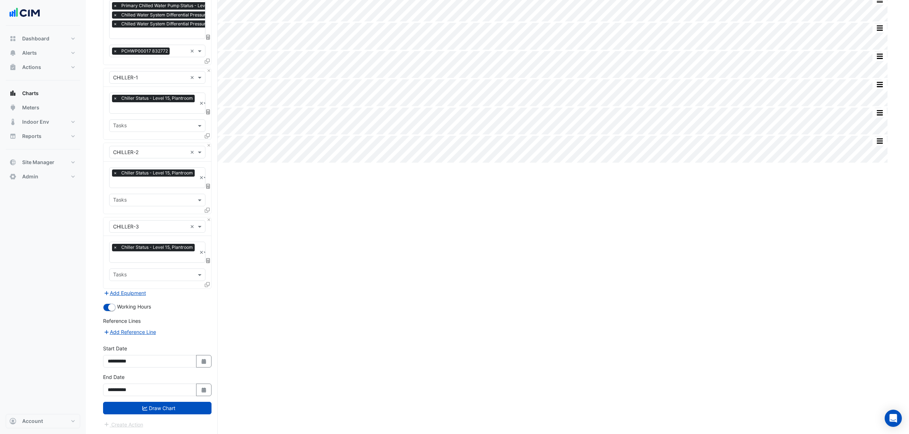
click at [201, 390] on icon "Select Date" at bounding box center [204, 390] width 6 height 5
click at [114, 293] on span "Previous month" at bounding box center [114, 294] width 5 height 5
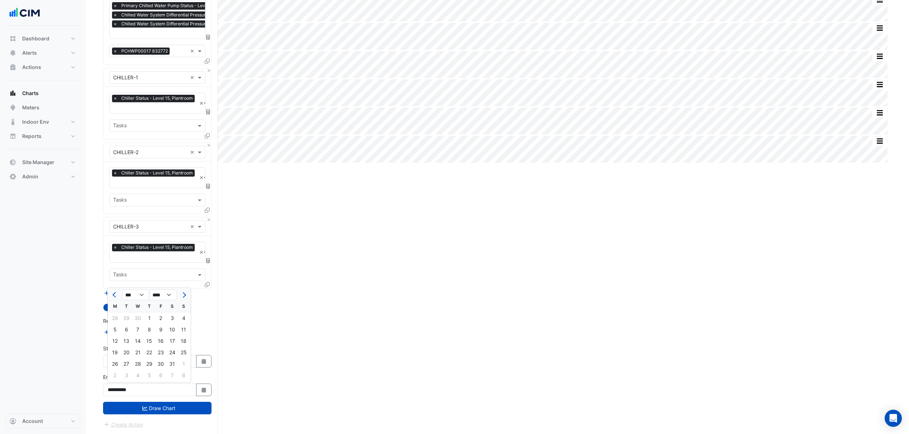
click at [114, 293] on span "Previous month" at bounding box center [114, 294] width 5 height 5
click at [183, 295] on span "Next month" at bounding box center [183, 294] width 5 height 5
select select "*"
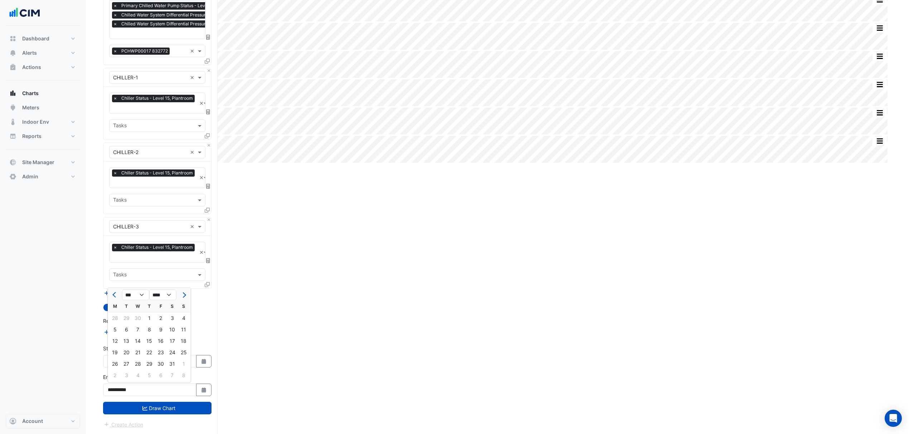
click at [175, 361] on div "31" at bounding box center [171, 364] width 11 height 11
type input "**********"
click at [157, 406] on button "Draw Chart" at bounding box center [157, 408] width 108 height 13
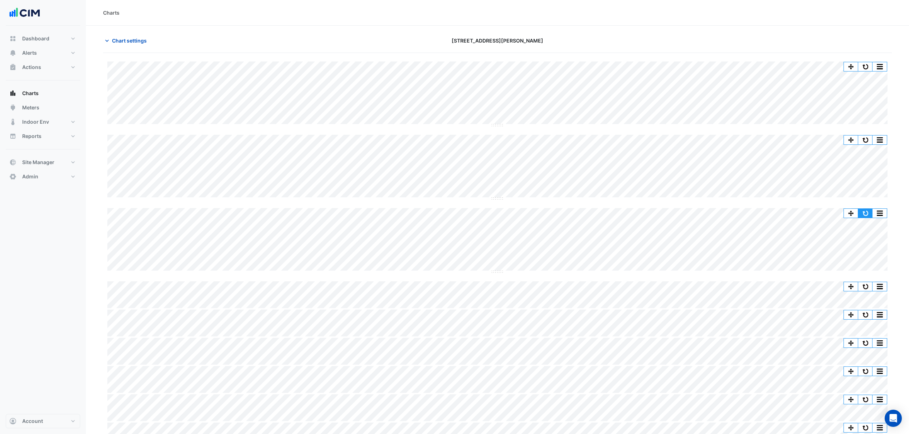
click at [864, 214] on button "button" at bounding box center [865, 213] width 14 height 9
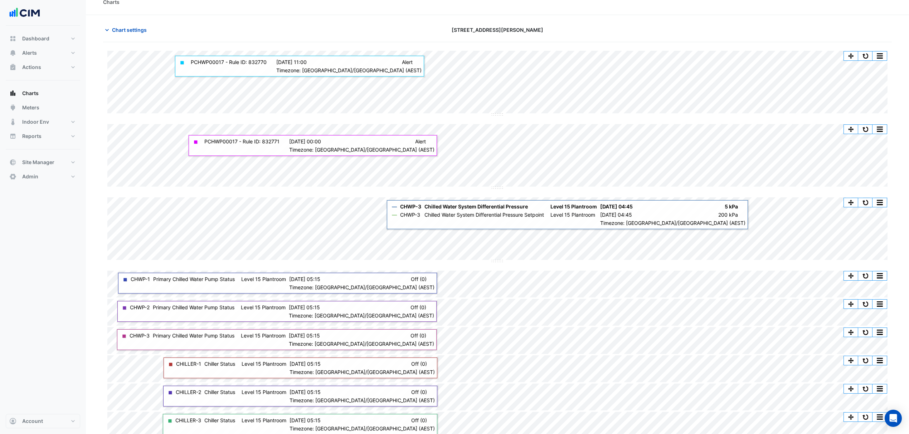
scroll to position [17, 0]
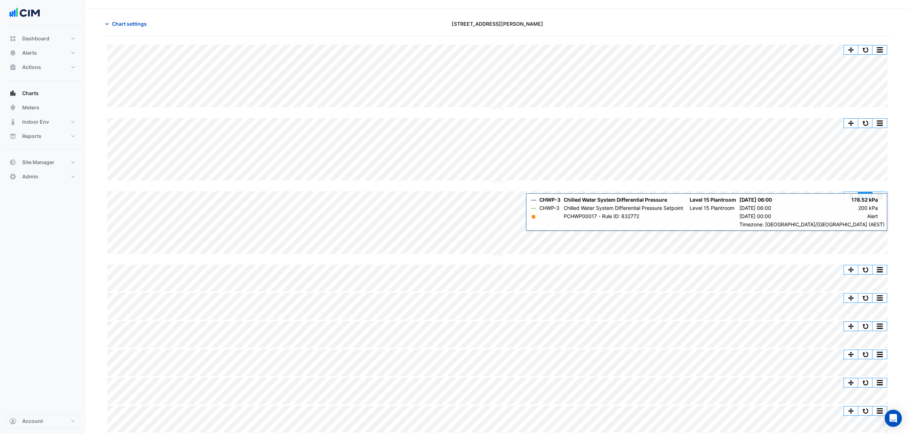
click at [863, 199] on button "button" at bounding box center [865, 196] width 14 height 9
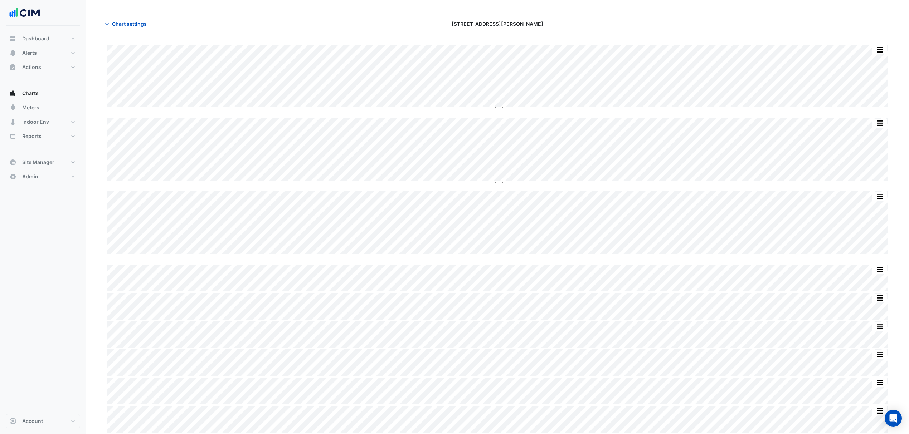
click at [127, 21] on span "Chart settings" at bounding box center [129, 24] width 35 height 8
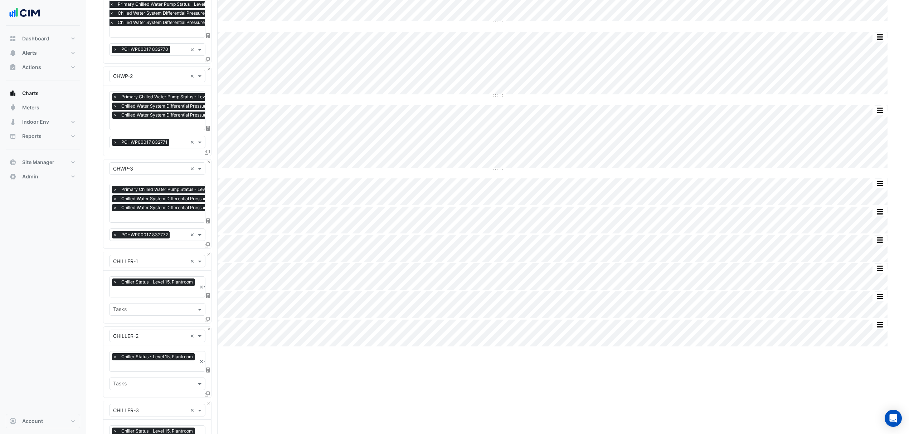
scroll to position [112, 0]
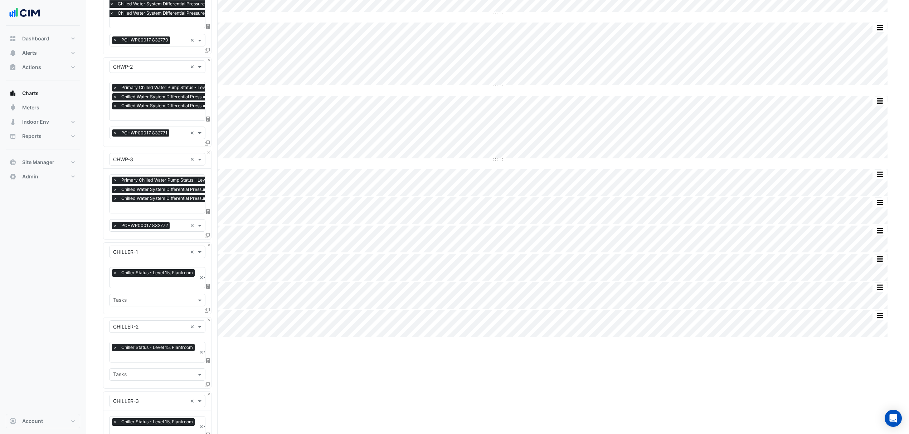
click at [135, 209] on input "text" at bounding box center [193, 209] width 161 height 8
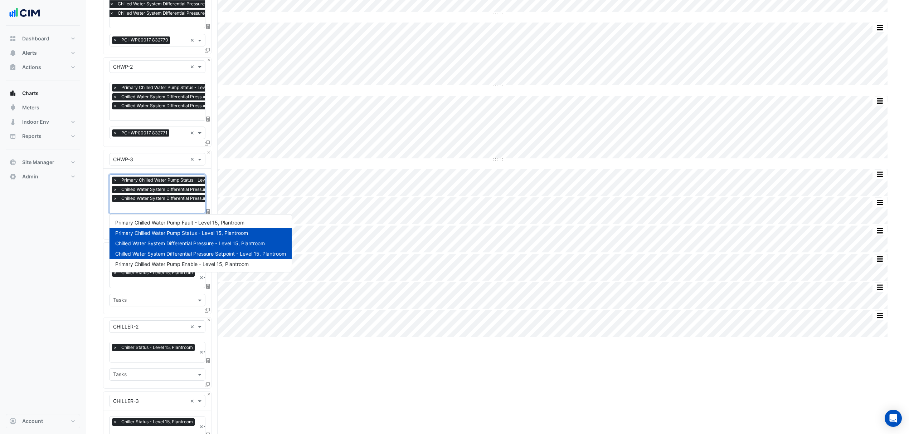
scroll to position [0, 4]
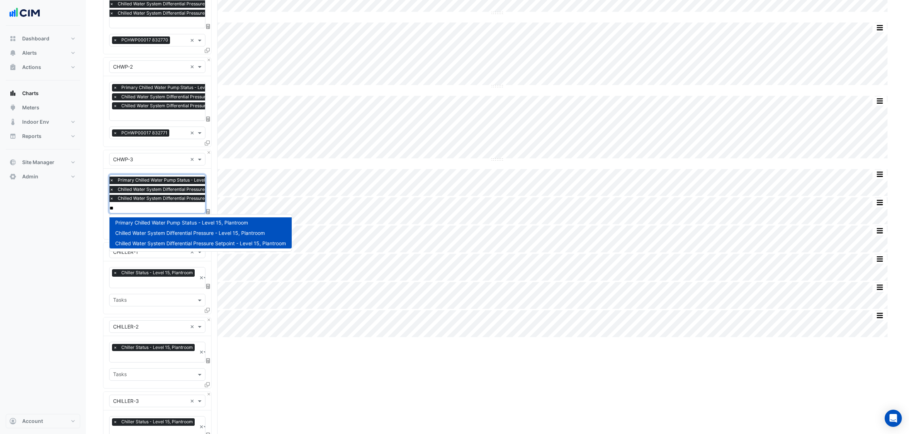
type input "*"
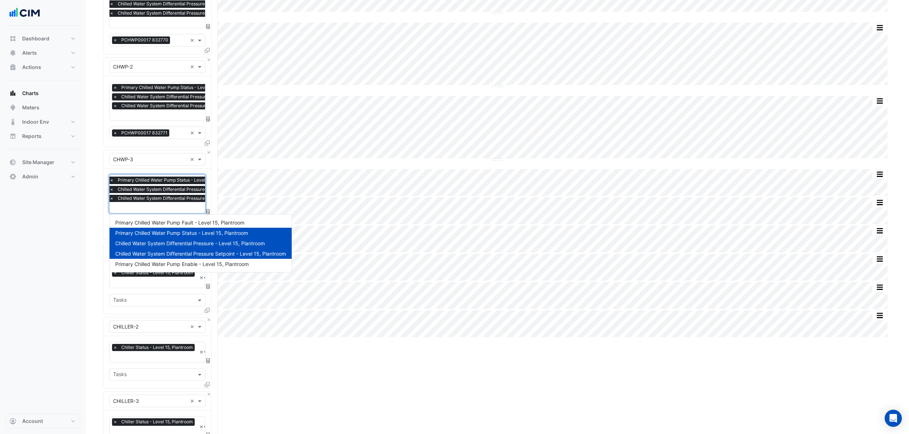
click at [126, 356] on input "text" at bounding box center [154, 358] width 83 height 8
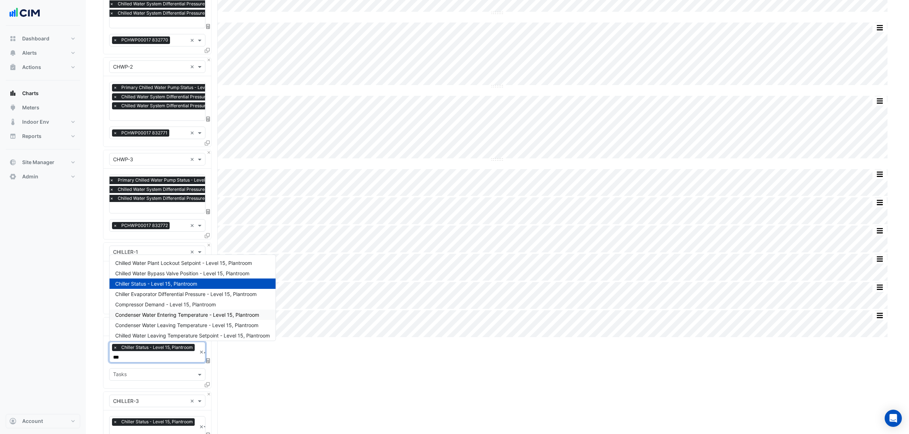
scroll to position [162, 0]
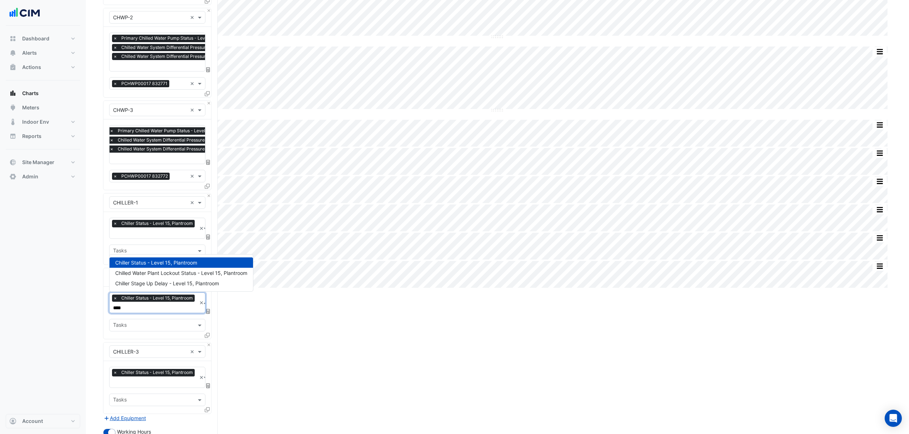
type input "*****"
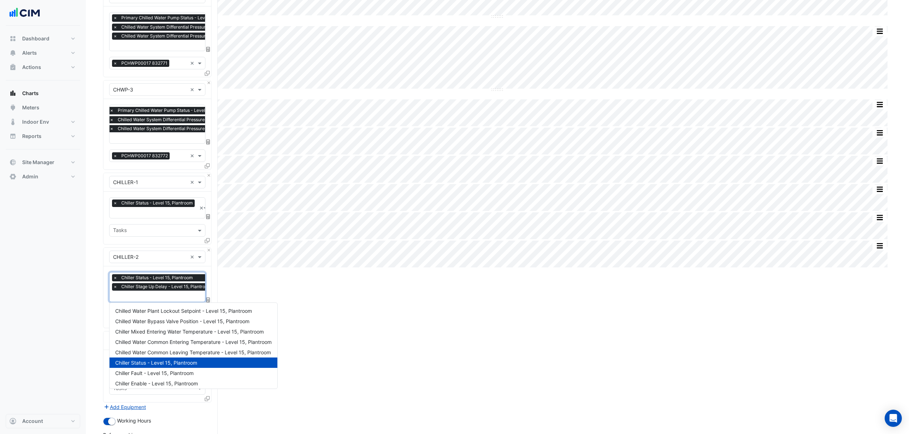
scroll to position [138, 0]
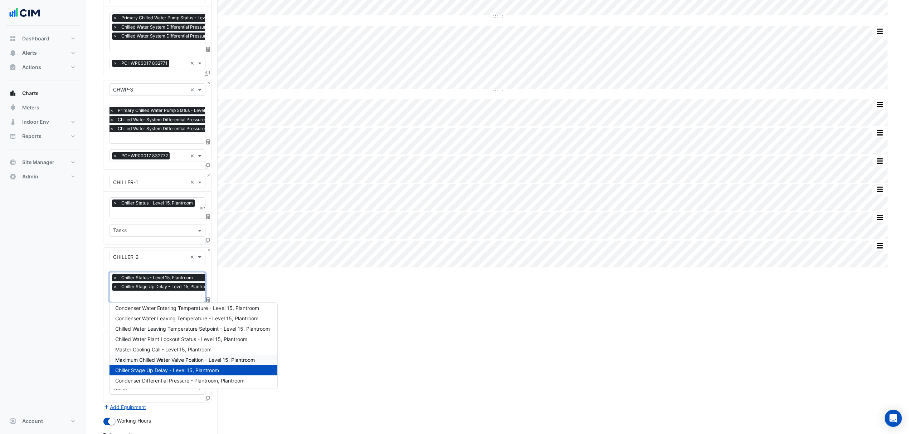
type input "*"
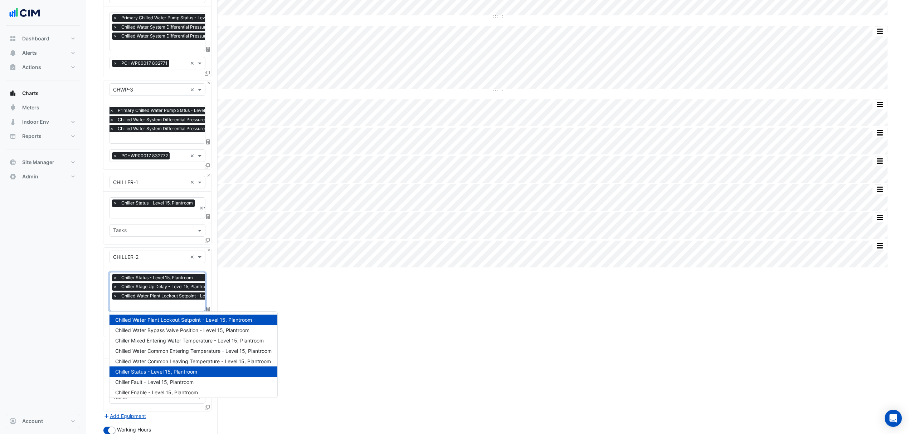
click at [130, 304] on input "text" at bounding box center [178, 306] width 131 height 8
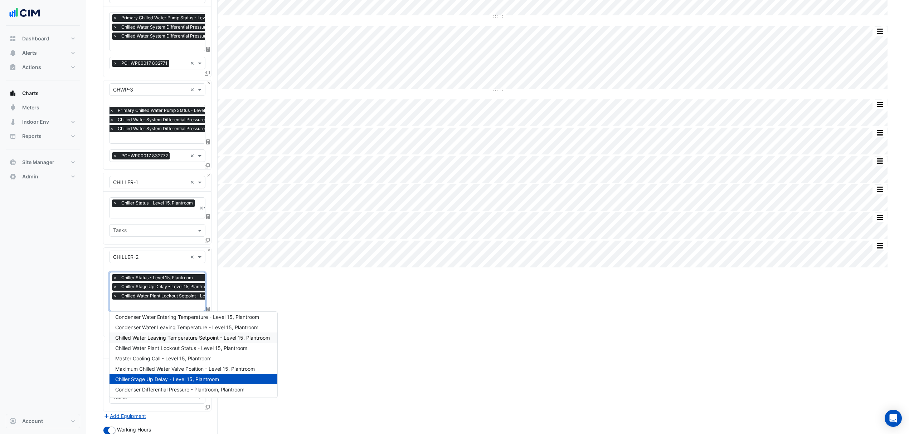
scroll to position [230, 0]
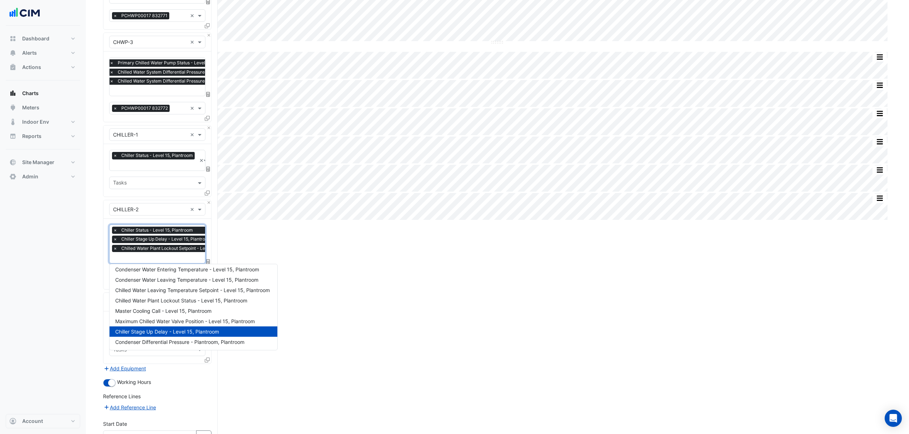
click at [177, 332] on span "Chiller Stage Up Delay - Level 15, Plantroom" at bounding box center [167, 332] width 104 height 6
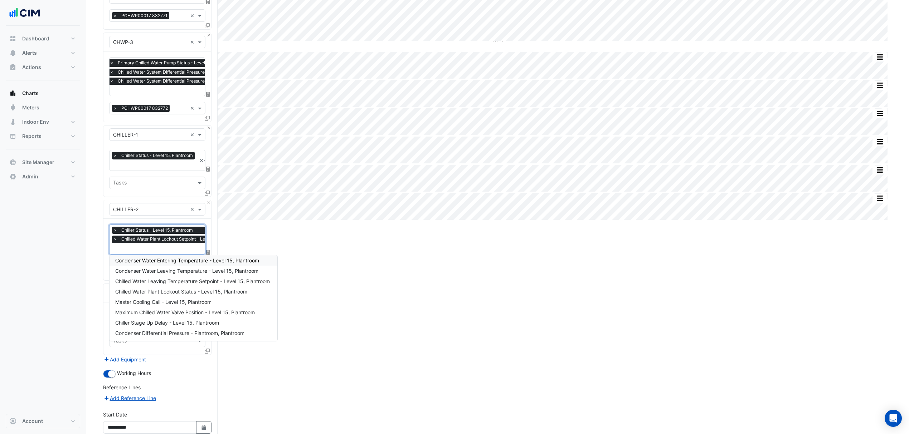
click at [115, 239] on span "×" at bounding box center [115, 239] width 6 height 7
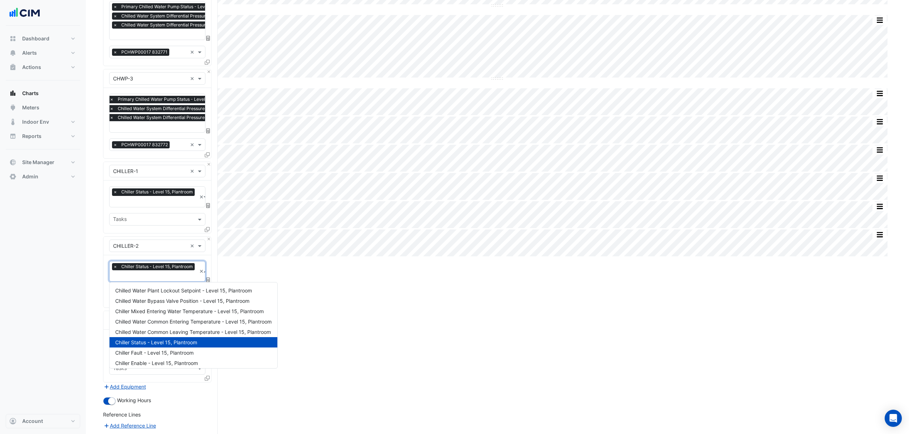
scroll to position [182, 0]
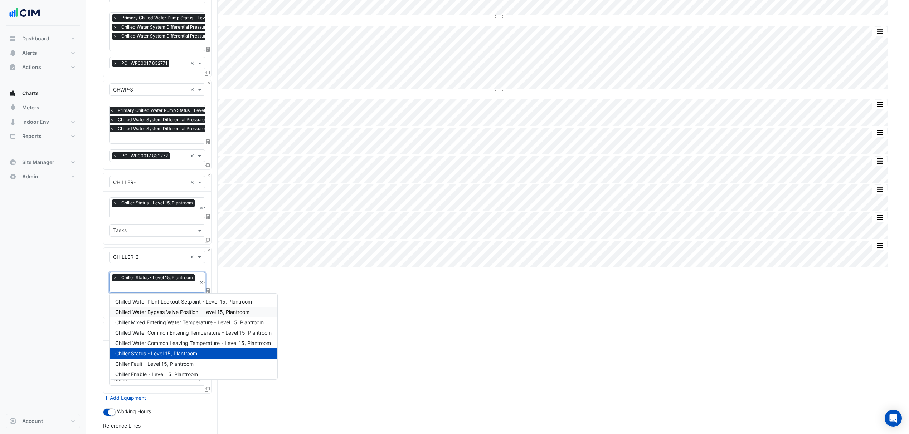
click at [434, 347] on div "Split by Unit Split All Split None Print Save as JPEG Save as PNG Pivot Data Ta…" at bounding box center [497, 205] width 789 height 669
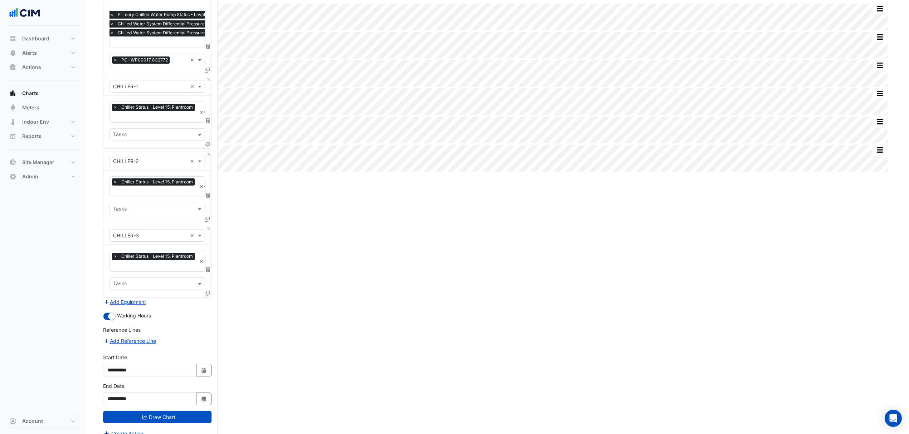
scroll to position [287, 0]
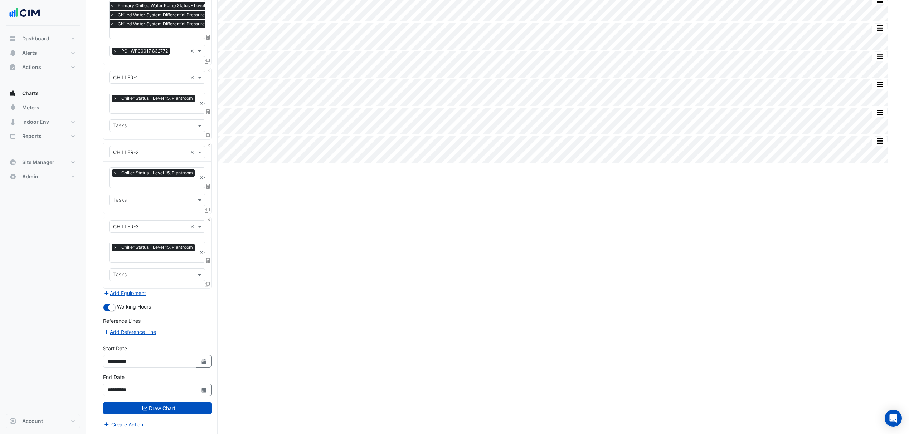
click at [321, 330] on div "Split by Unit Split All Split None Print Save as JPEG Save as PNG Pivot Data Ta…" at bounding box center [497, 100] width 789 height 669
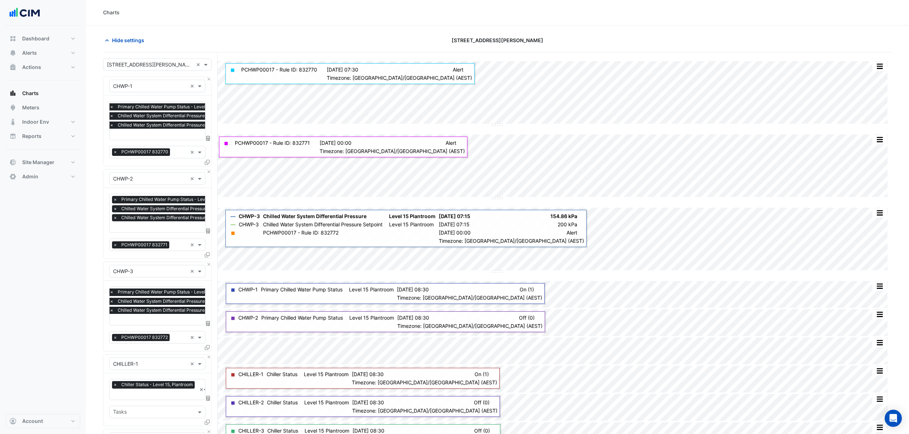
scroll to position [0, 0]
click at [126, 42] on span "Hide settings" at bounding box center [128, 41] width 32 height 8
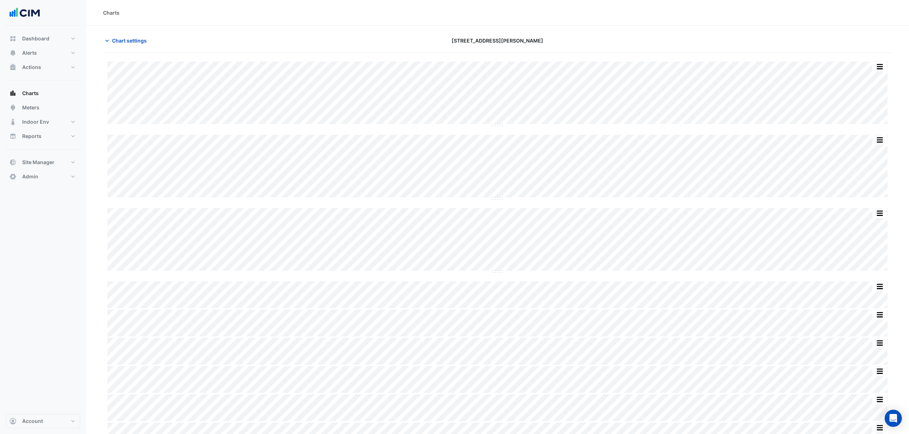
click at [126, 42] on span "Chart settings" at bounding box center [129, 41] width 35 height 8
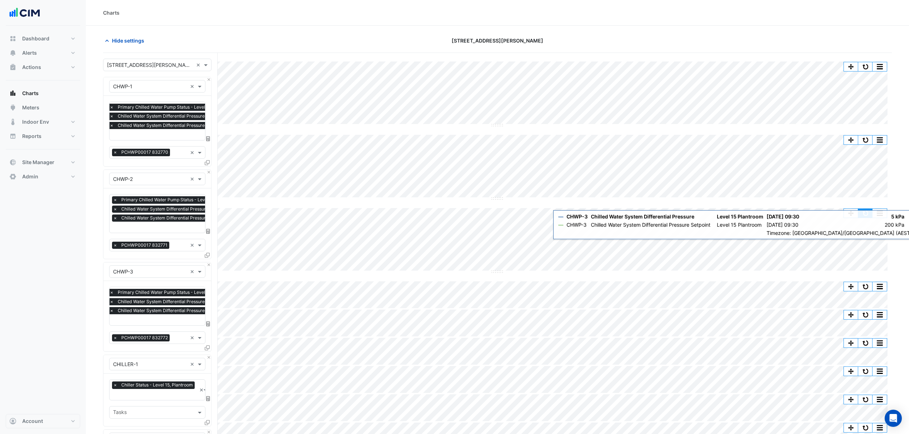
click at [862, 212] on button "button" at bounding box center [865, 213] width 14 height 9
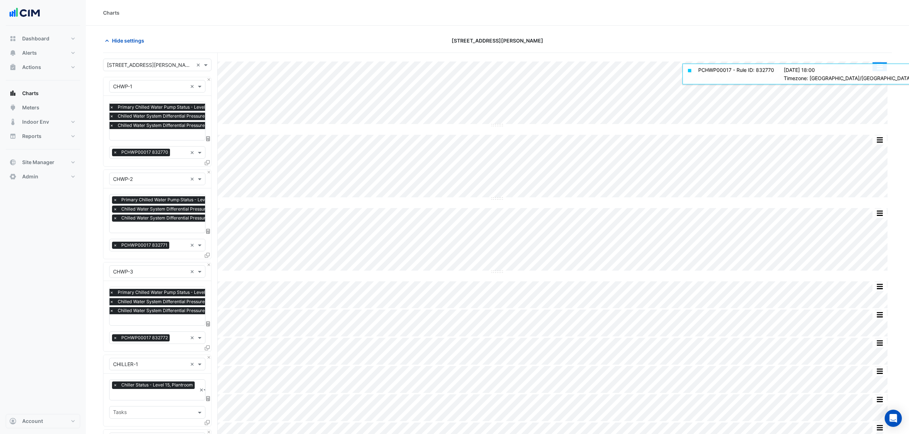
click at [882, 65] on button "button" at bounding box center [879, 66] width 14 height 9
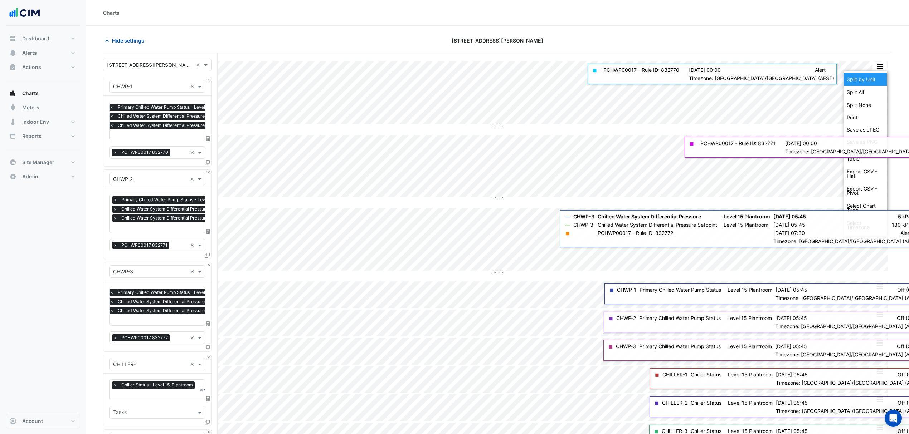
click at [868, 77] on div "Split by Unit" at bounding box center [865, 79] width 43 height 13
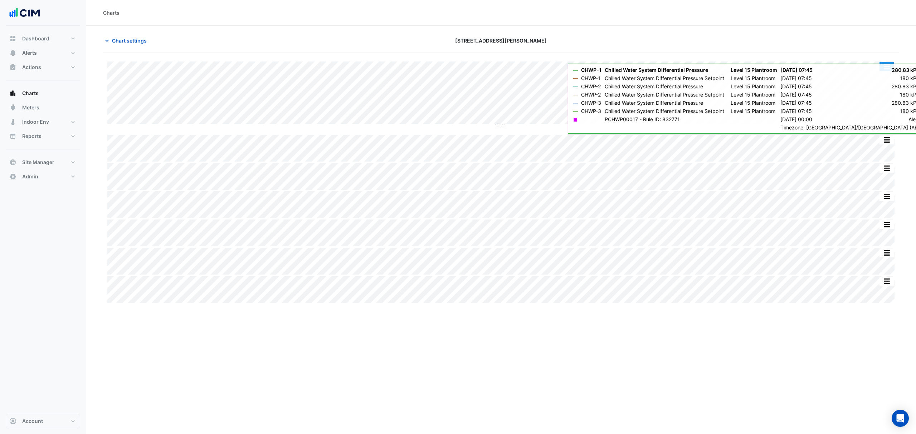
click at [885, 65] on button "button" at bounding box center [887, 66] width 14 height 9
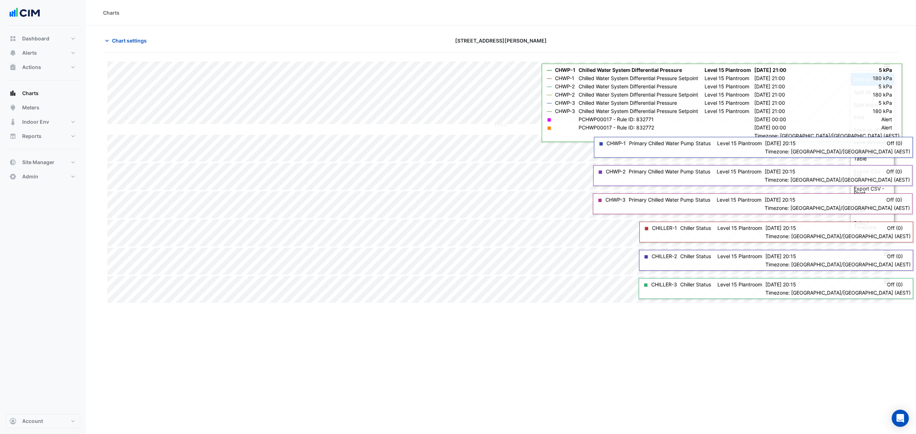
click at [862, 78] on div "Split by Equip" at bounding box center [872, 79] width 43 height 13
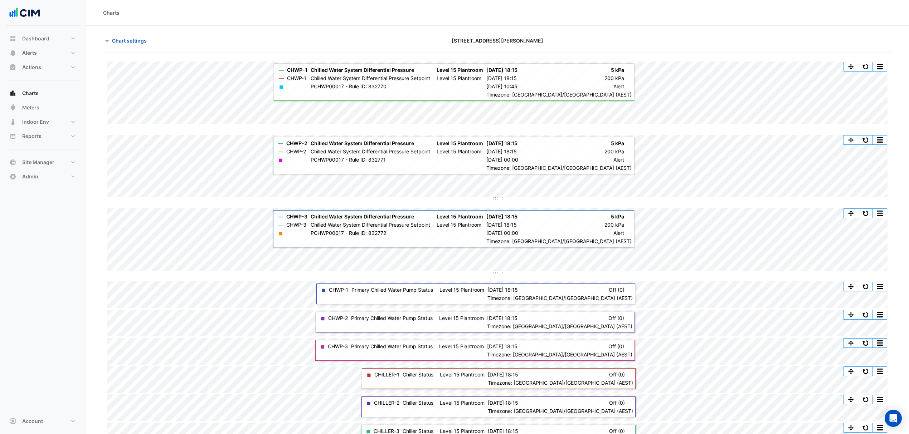
scroll to position [17, 0]
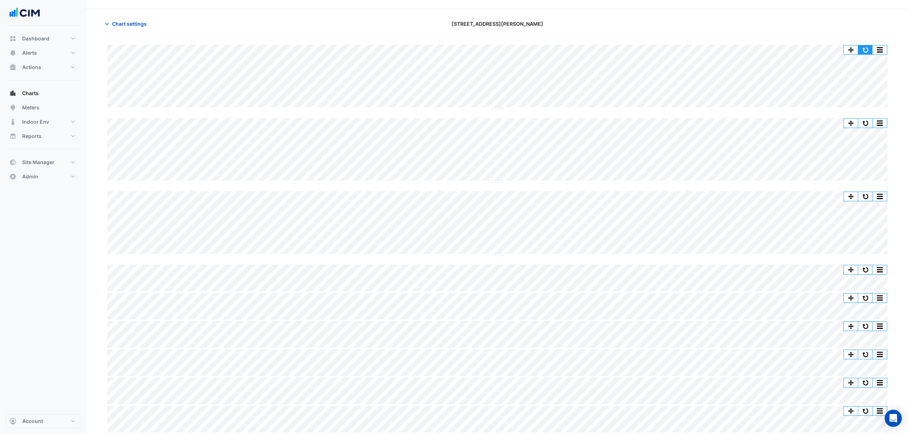
click at [863, 48] on button "button" at bounding box center [865, 49] width 14 height 9
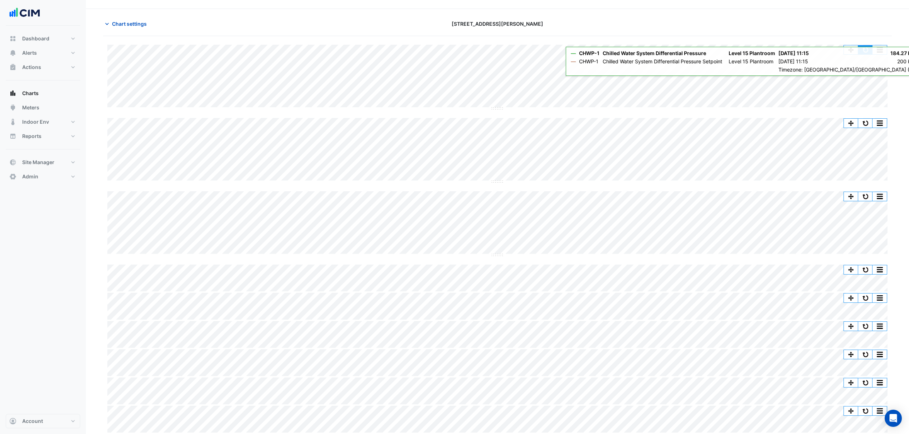
click at [861, 50] on button "button" at bounding box center [865, 49] width 14 height 9
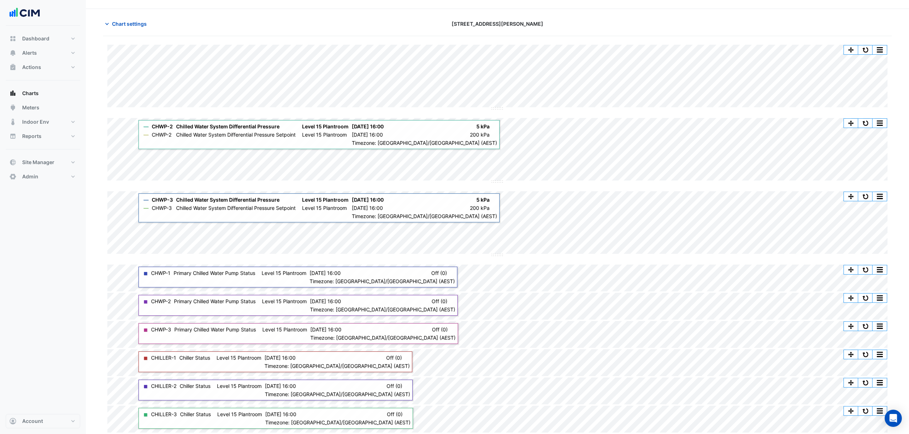
click at [123, 23] on span "Chart settings" at bounding box center [129, 24] width 35 height 8
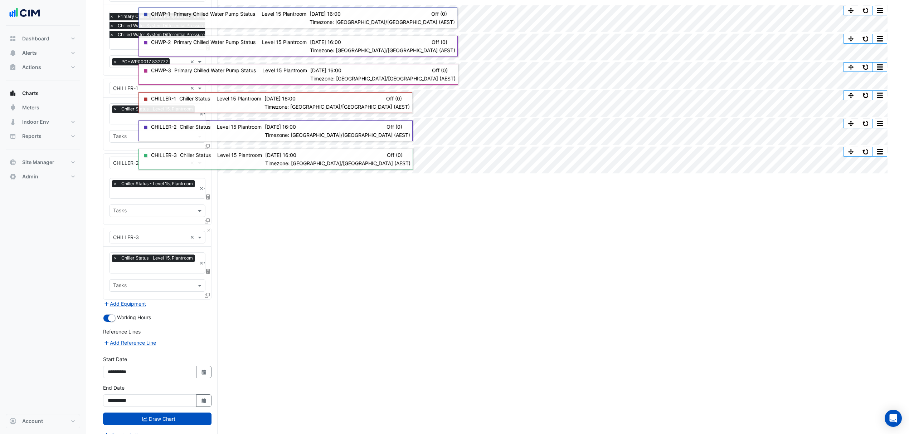
scroll to position [287, 0]
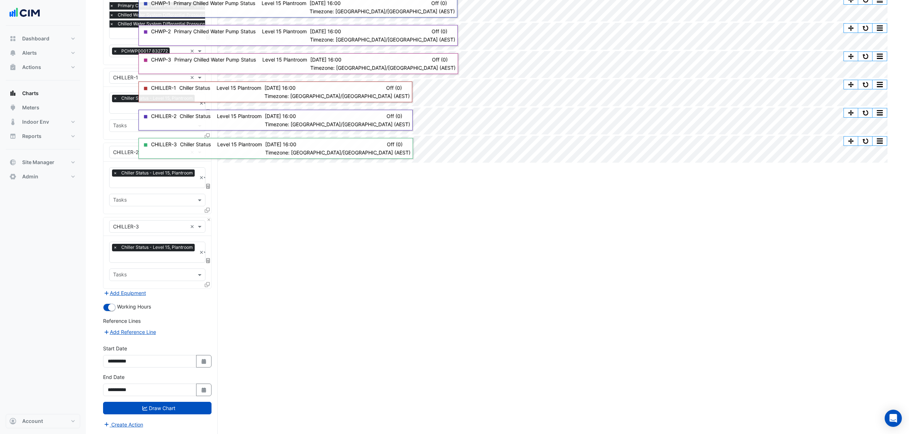
click at [208, 362] on button "Select Date" at bounding box center [204, 361] width 16 height 13
select select "****"
click at [117, 265] on span "Previous month" at bounding box center [114, 265] width 5 height 5
select select "**"
select select "****"
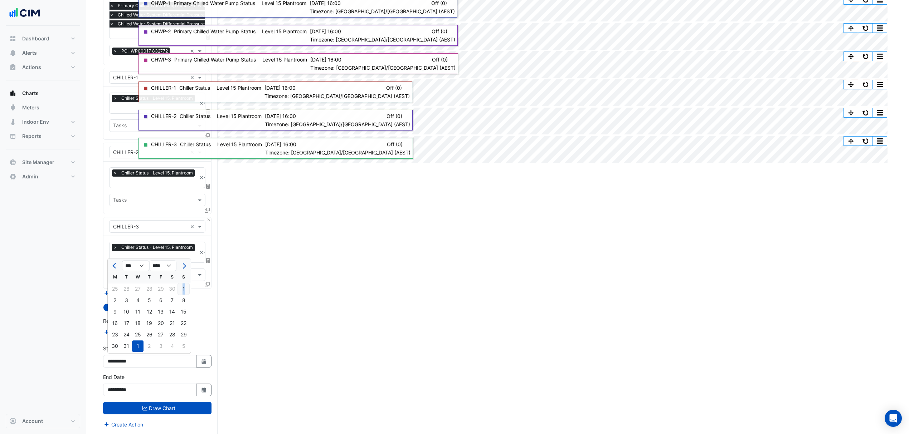
click at [184, 289] on div "1" at bounding box center [183, 288] width 11 height 11
type input "**********"
click at [152, 406] on button "Draw Chart" at bounding box center [157, 408] width 108 height 13
